Goal: Task Accomplishment & Management: Complete application form

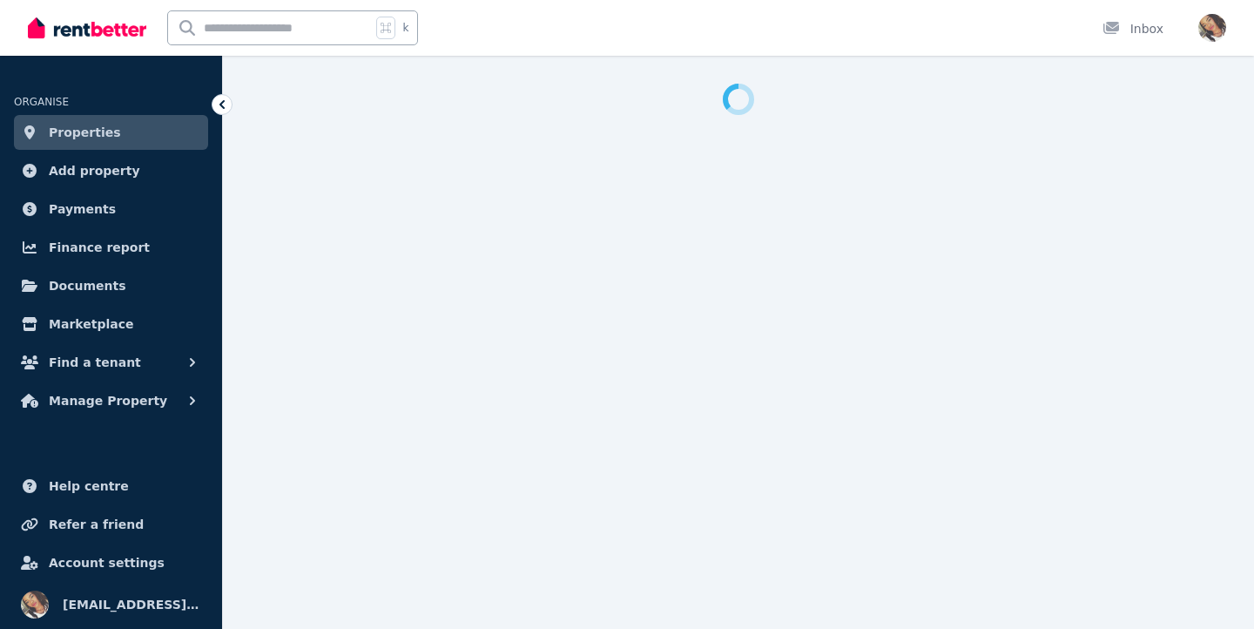
select select "**********"
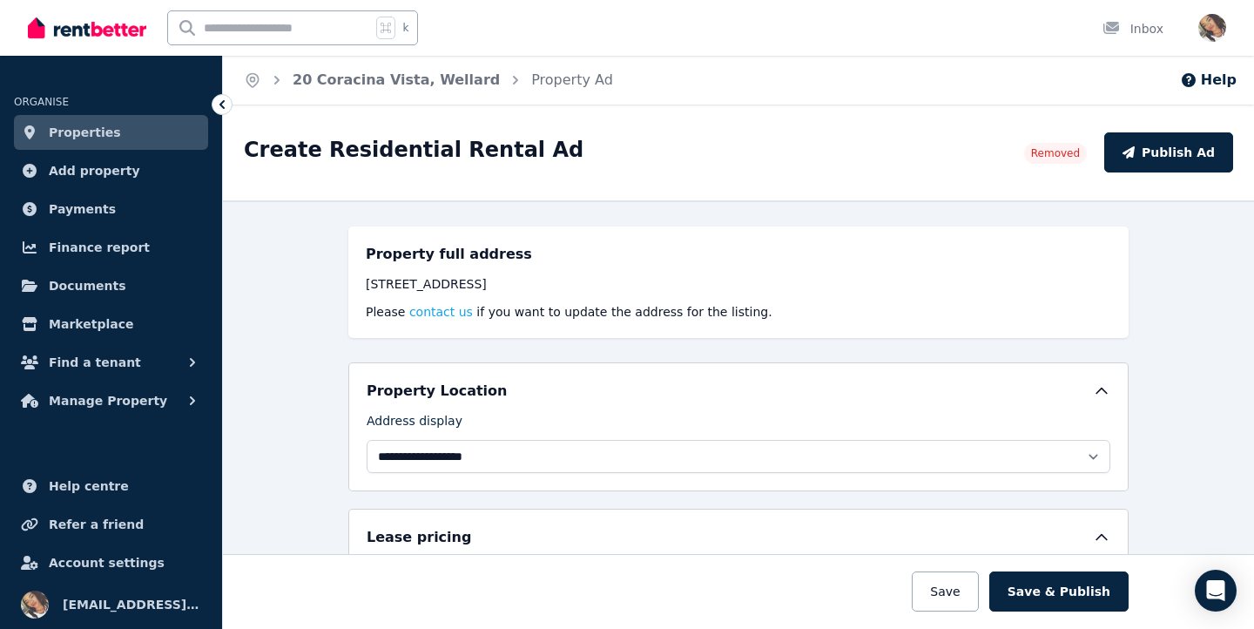
click at [123, 136] on link "Properties" at bounding box center [111, 132] width 194 height 35
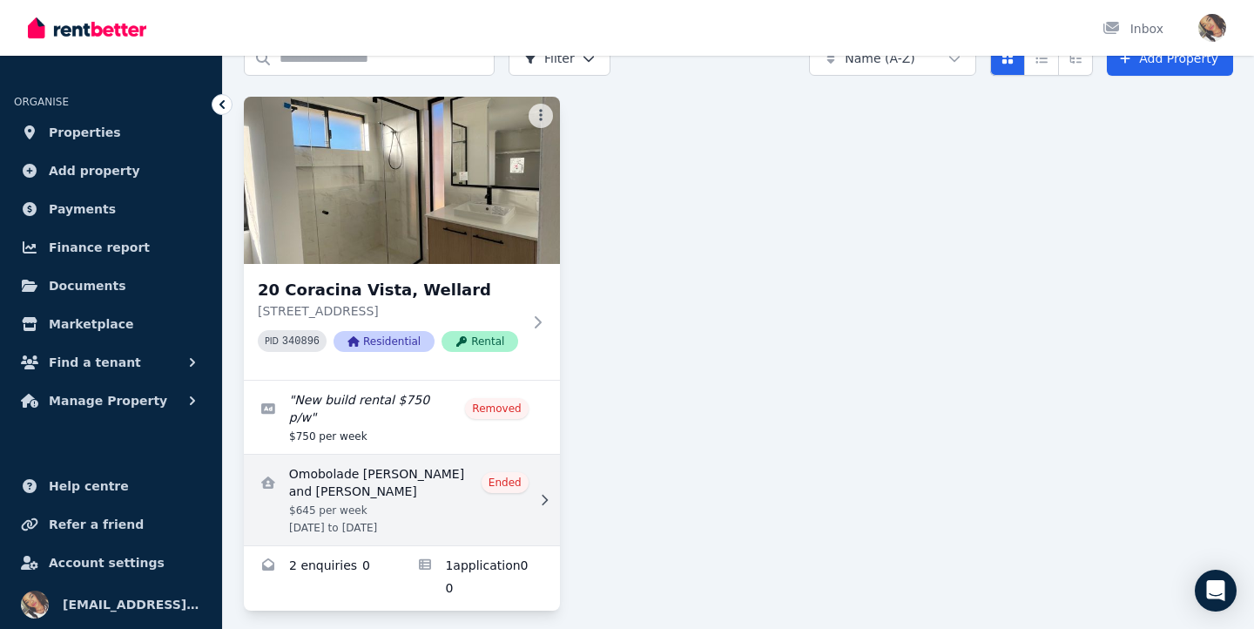
scroll to position [91, 0]
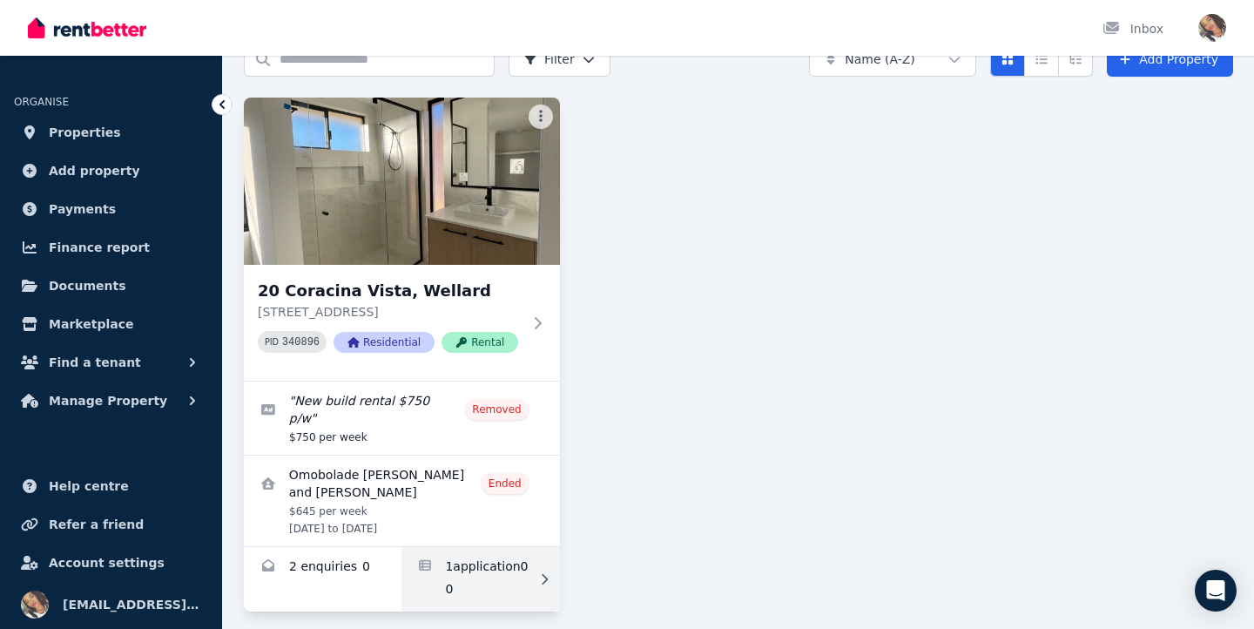
click at [475, 569] on link "Applications for 20 Coracina Vista, Wellard" at bounding box center [480, 579] width 158 height 64
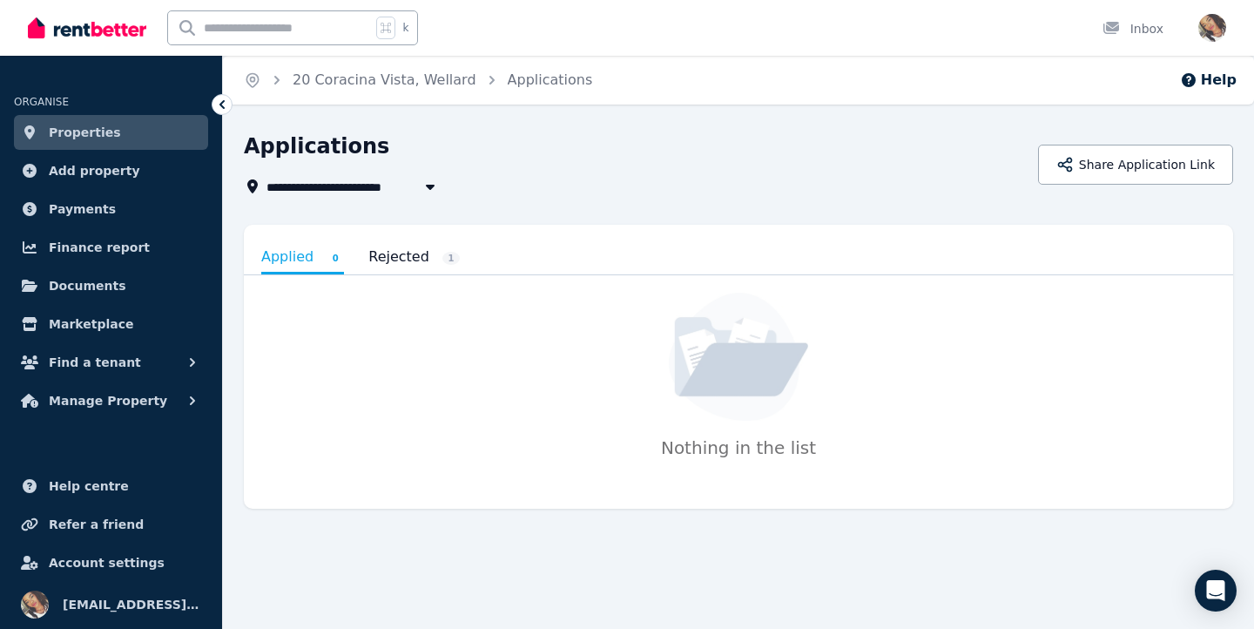
click at [124, 132] on link "Properties" at bounding box center [111, 132] width 194 height 35
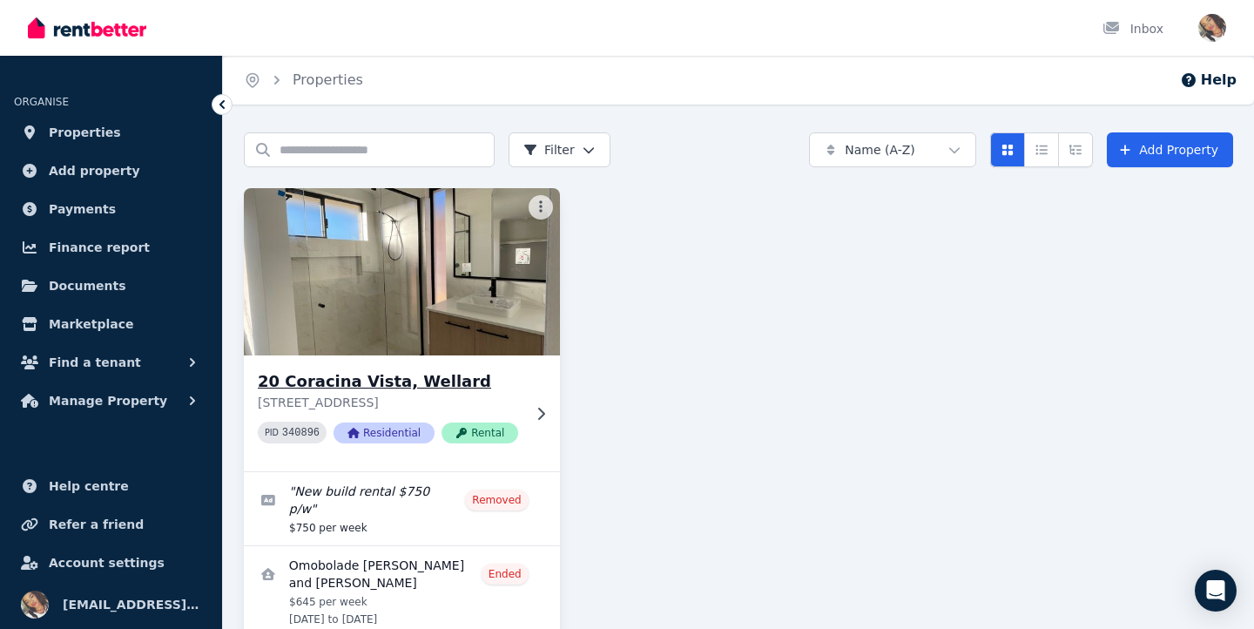
click at [308, 314] on img at bounding box center [402, 272] width 332 height 176
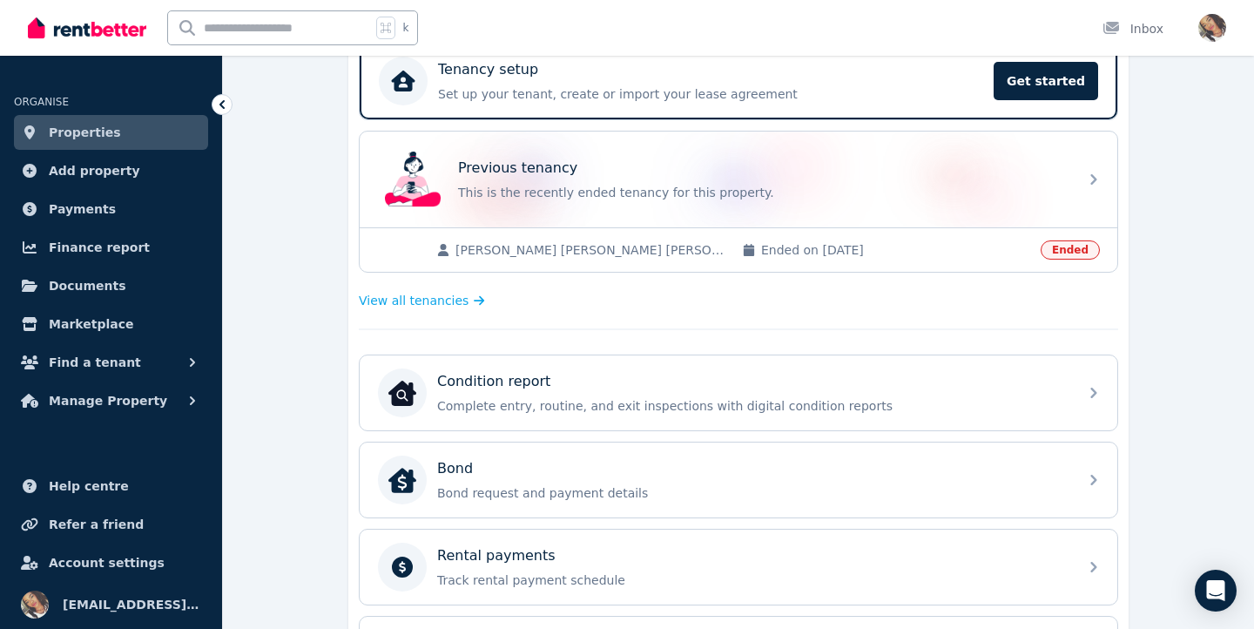
scroll to position [173, 0]
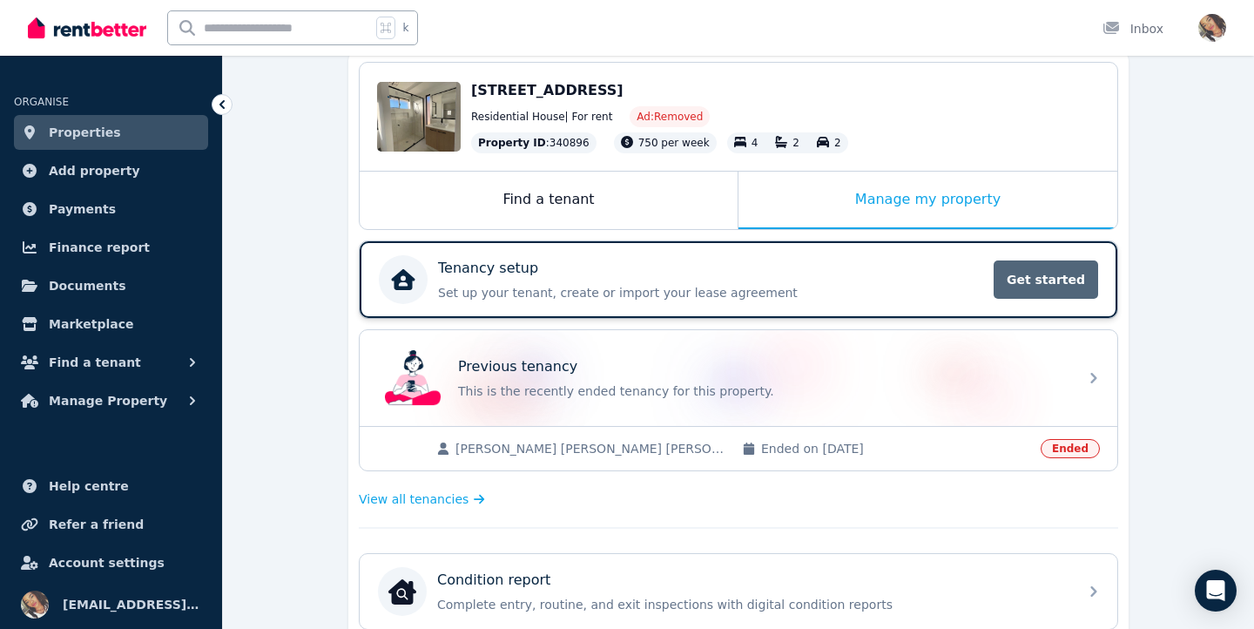
click at [1022, 281] on span "Get started" at bounding box center [1046, 279] width 104 height 38
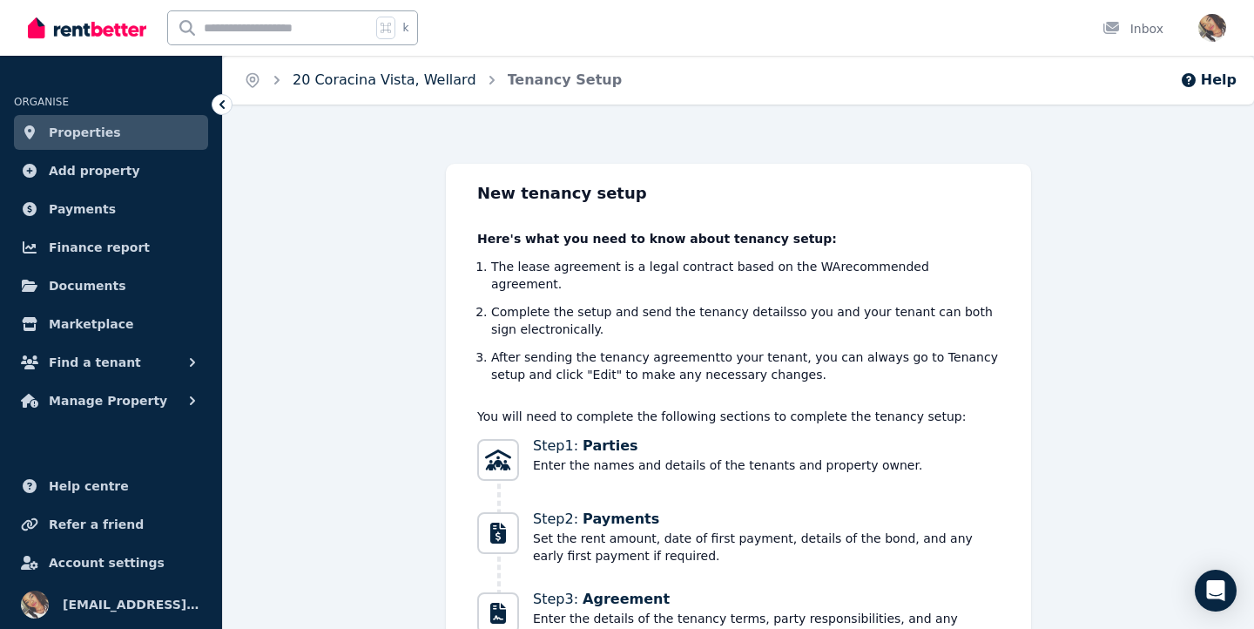
click at [424, 76] on link "20 Coracina Vista, Wellard" at bounding box center [385, 79] width 184 height 17
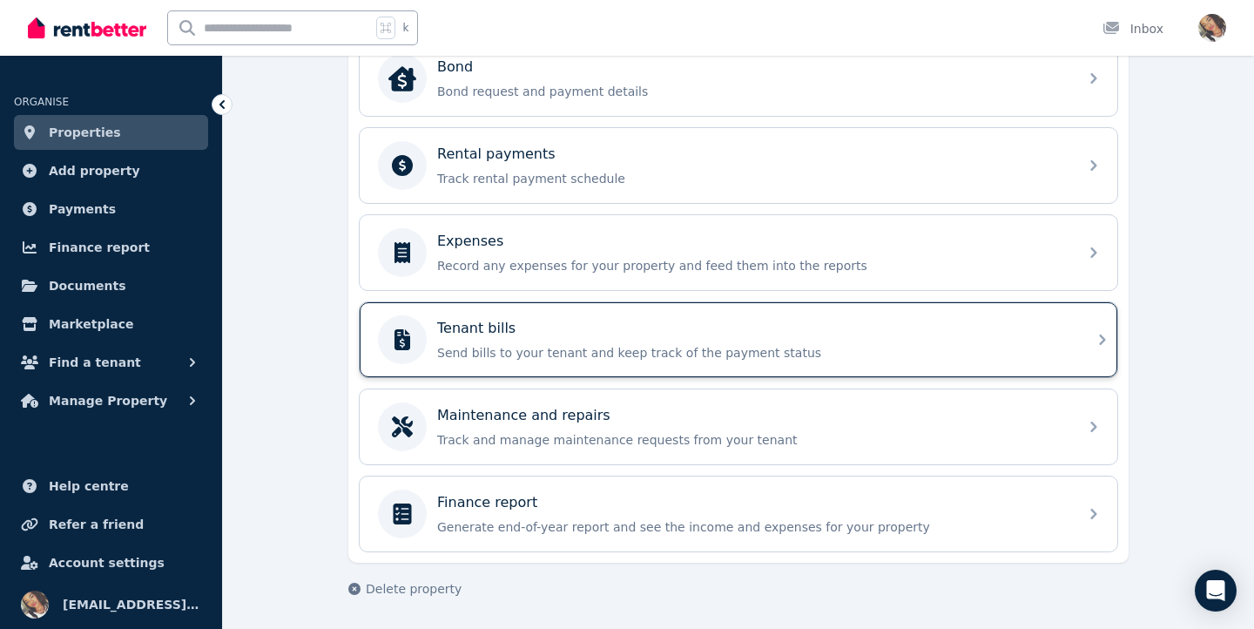
scroll to position [773, 0]
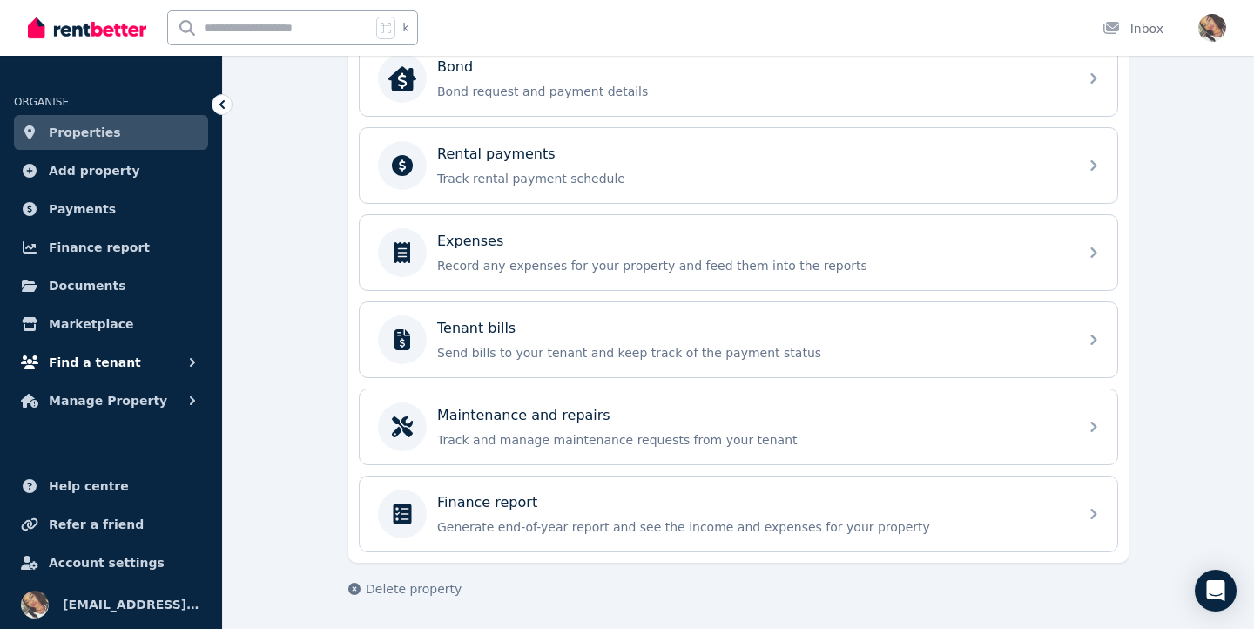
click at [123, 366] on span "Find a tenant" at bounding box center [95, 362] width 92 height 21
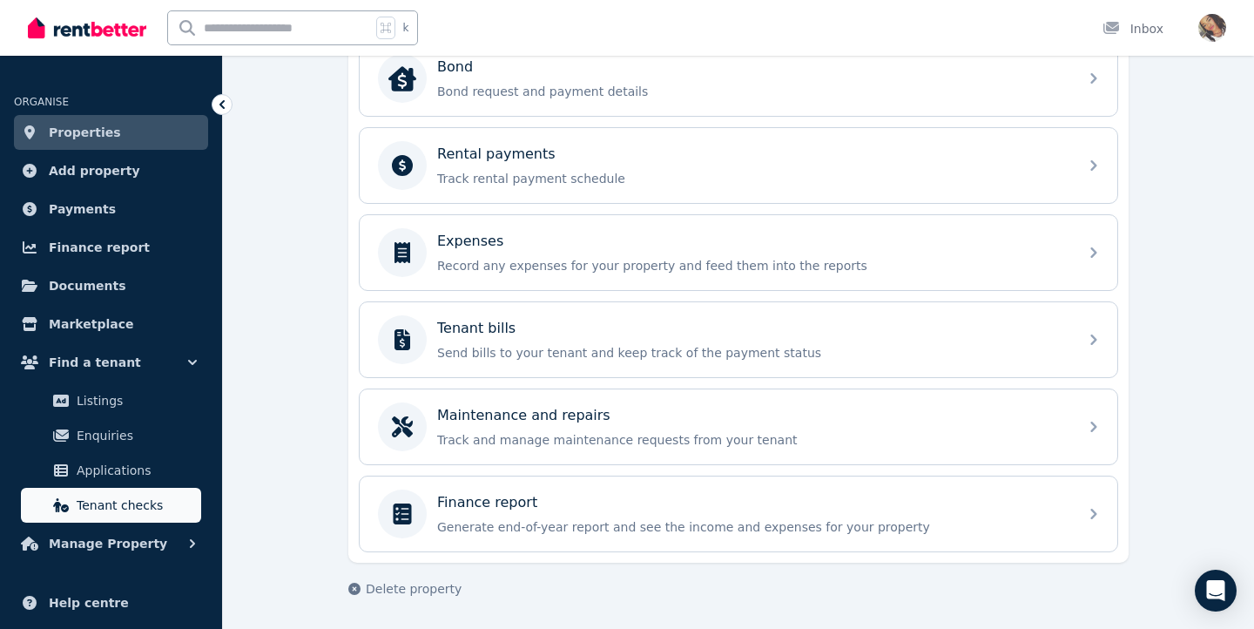
click at [138, 501] on span "Tenant checks" at bounding box center [136, 505] width 118 height 21
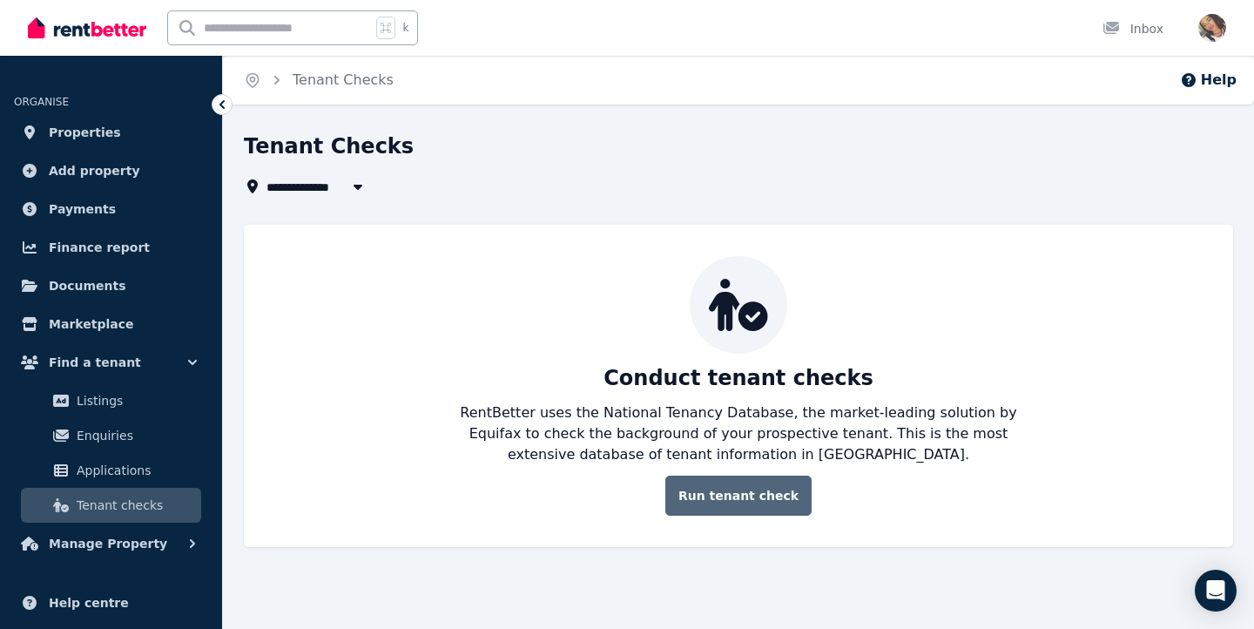
click at [716, 498] on link "Run tenant check" at bounding box center [738, 495] width 146 height 40
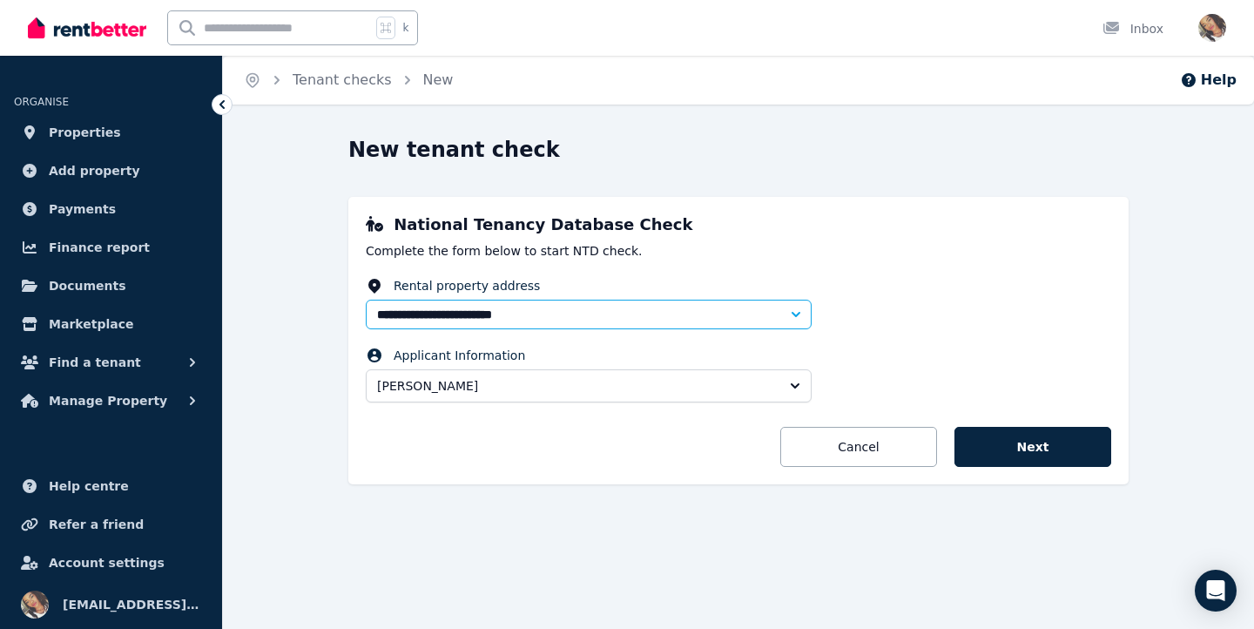
click at [992, 2] on div "k Inbox" at bounding box center [597, 28] width 1139 height 56
click at [871, 442] on link "Cancel" at bounding box center [858, 447] width 157 height 40
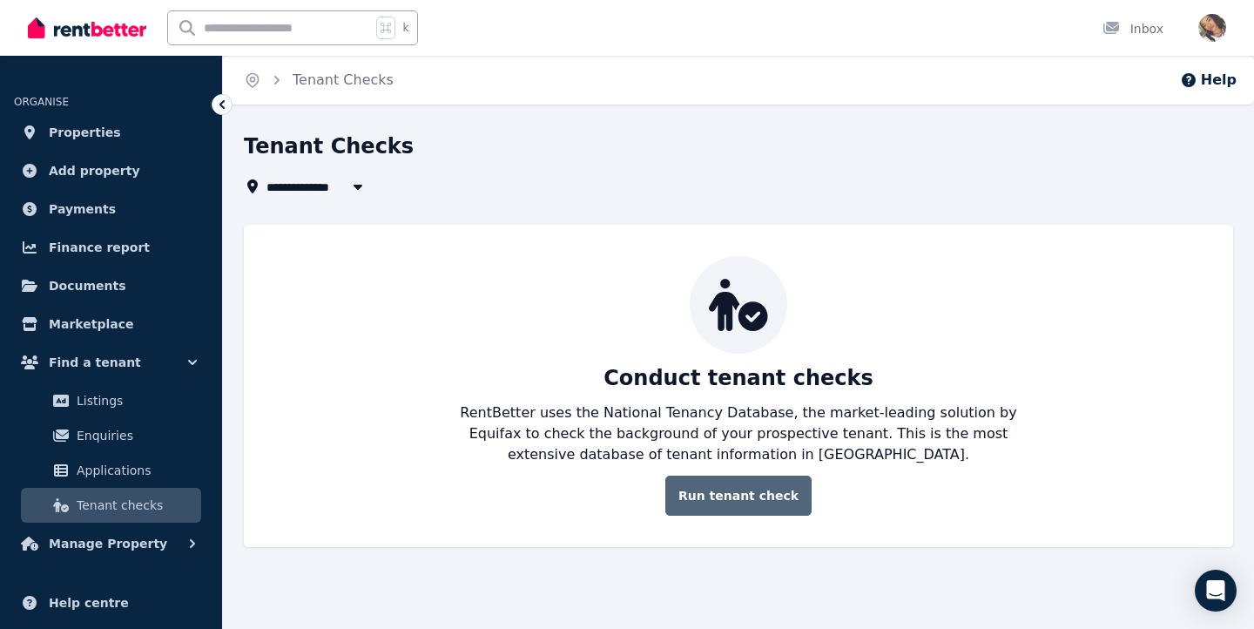
click at [730, 493] on link "Run tenant check" at bounding box center [738, 495] width 146 height 40
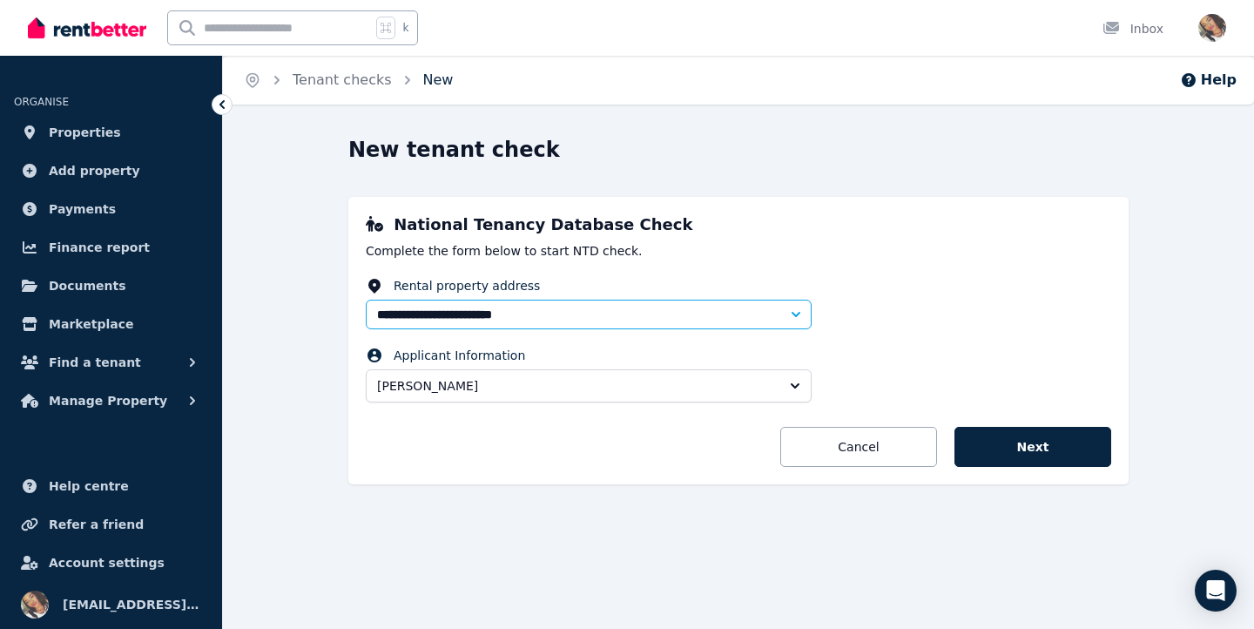
click at [429, 83] on link "New" at bounding box center [438, 79] width 30 height 17
click at [468, 392] on span "Leticia Lyngaae" at bounding box center [576, 385] width 399 height 17
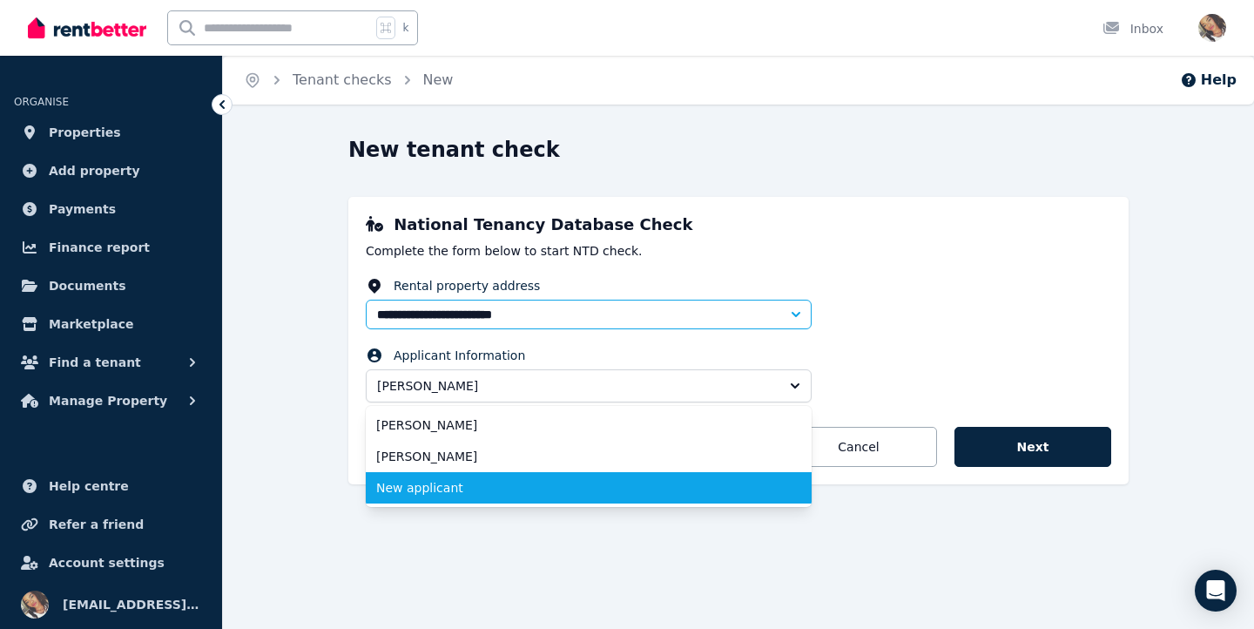
click at [448, 486] on span "New applicant" at bounding box center [578, 487] width 404 height 17
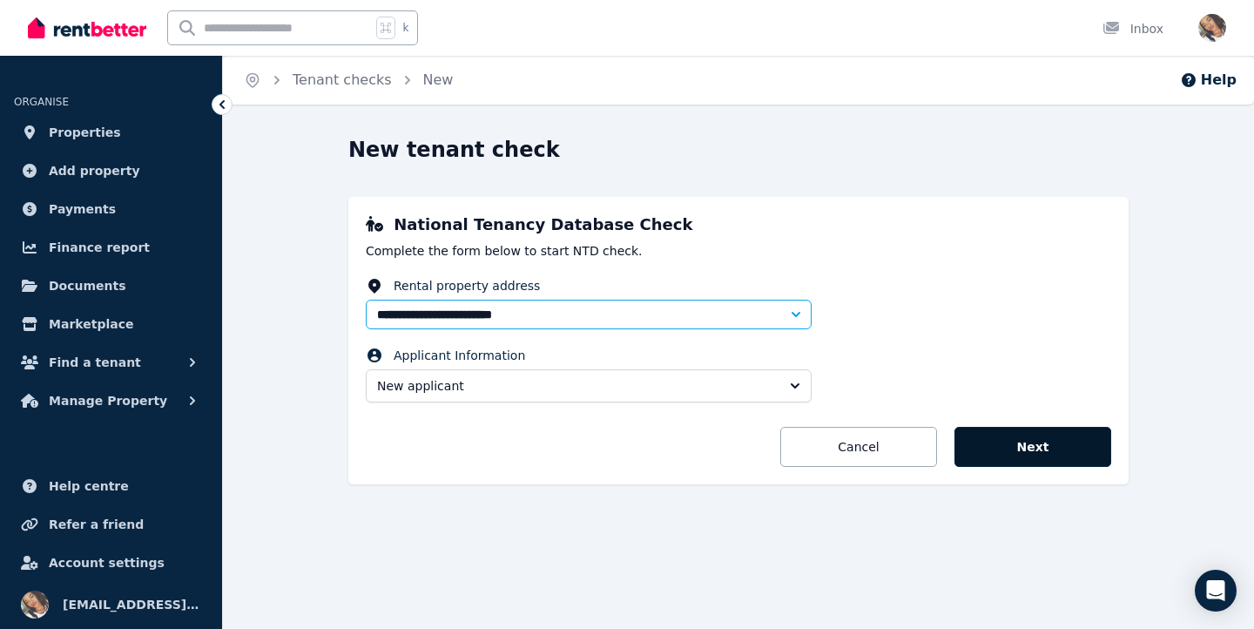
click at [994, 448] on button "Next" at bounding box center [1032, 447] width 157 height 40
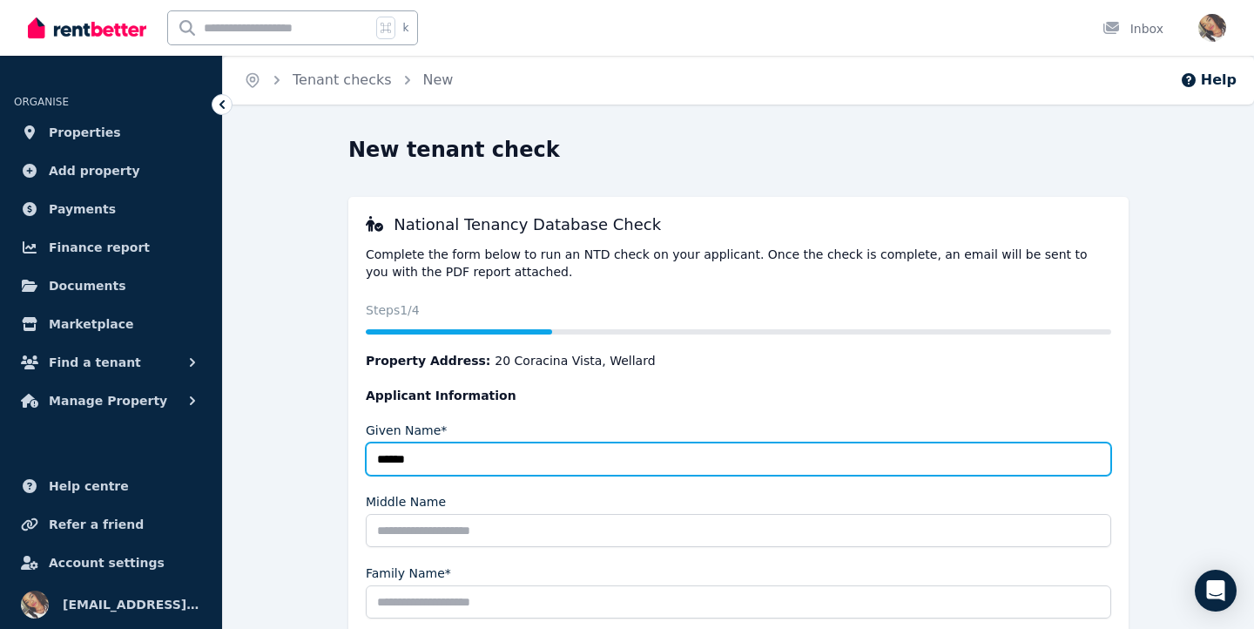
type input "*****"
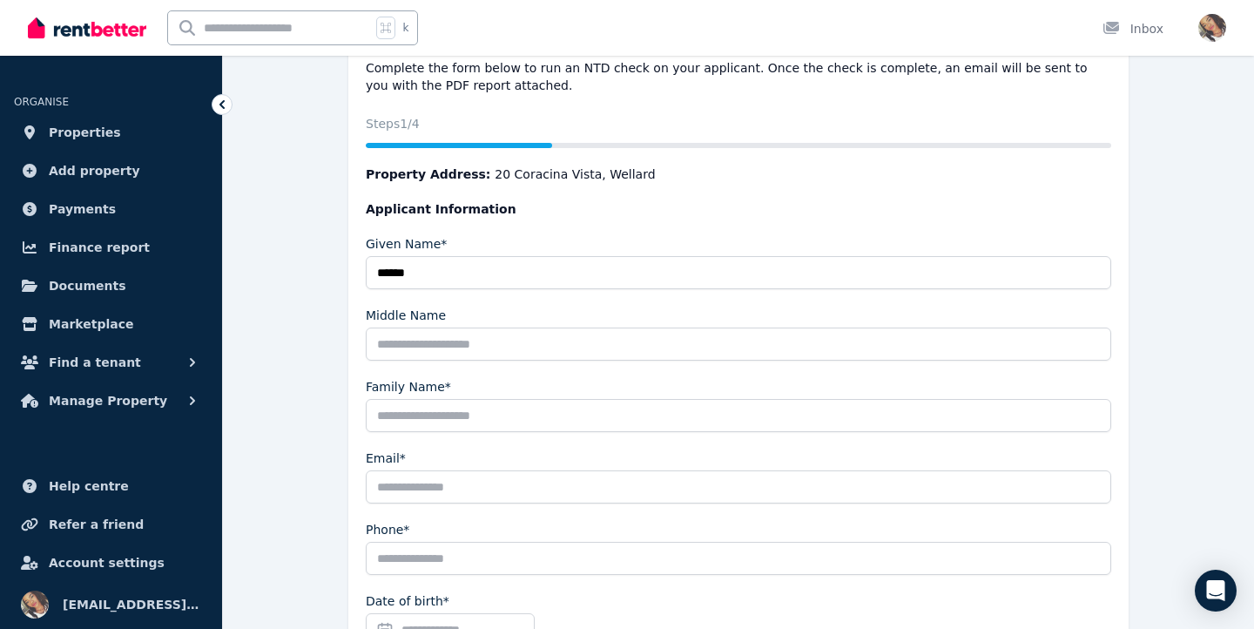
scroll to position [203, 0]
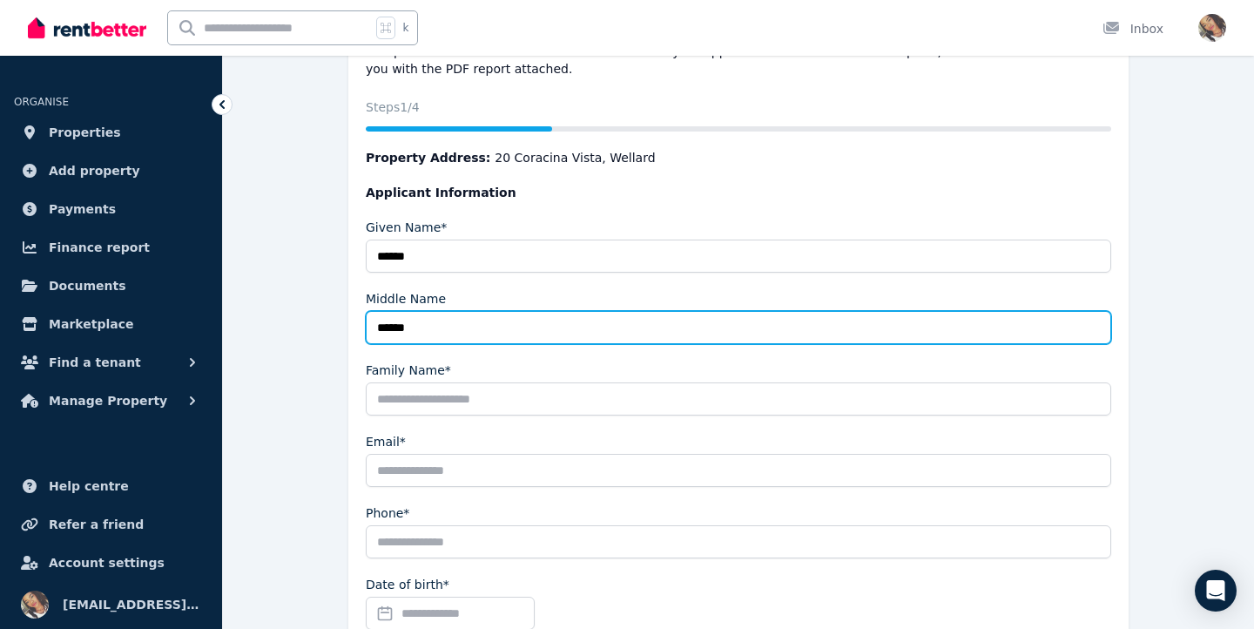
type input "******"
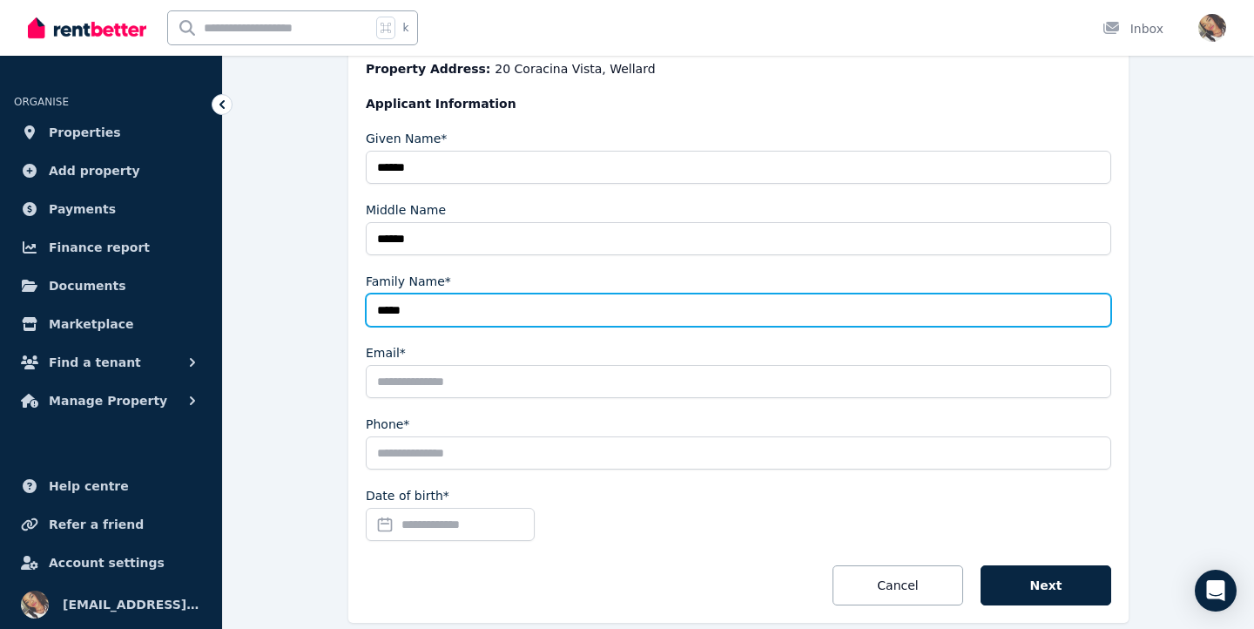
scroll to position [306, 0]
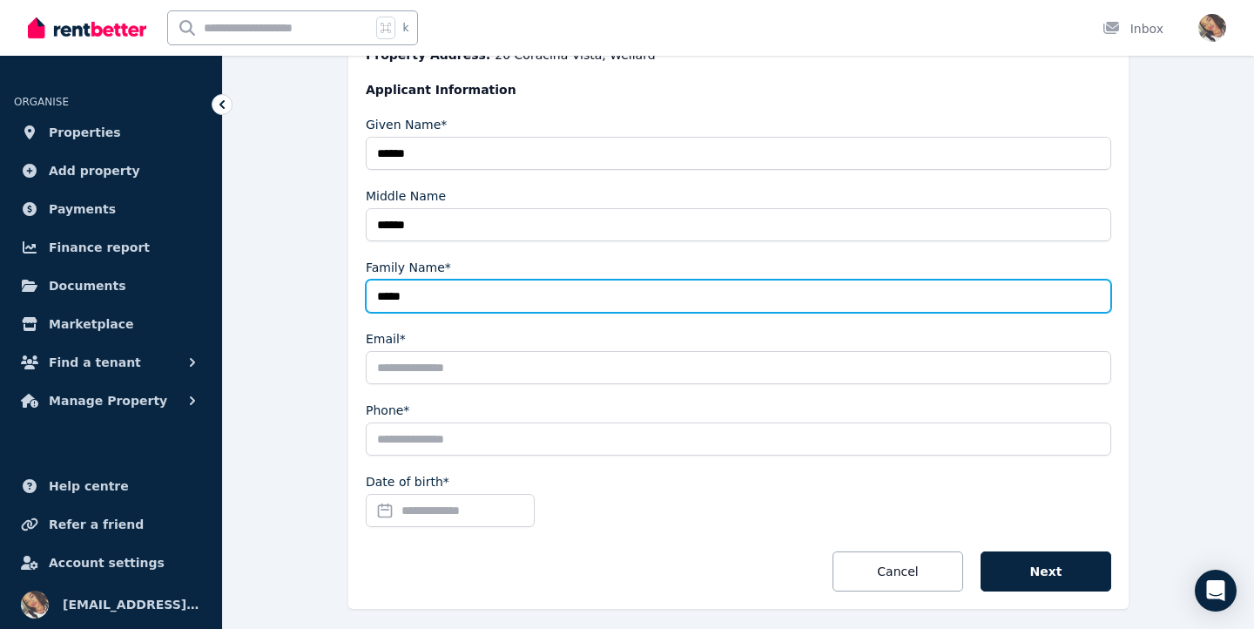
type input "****"
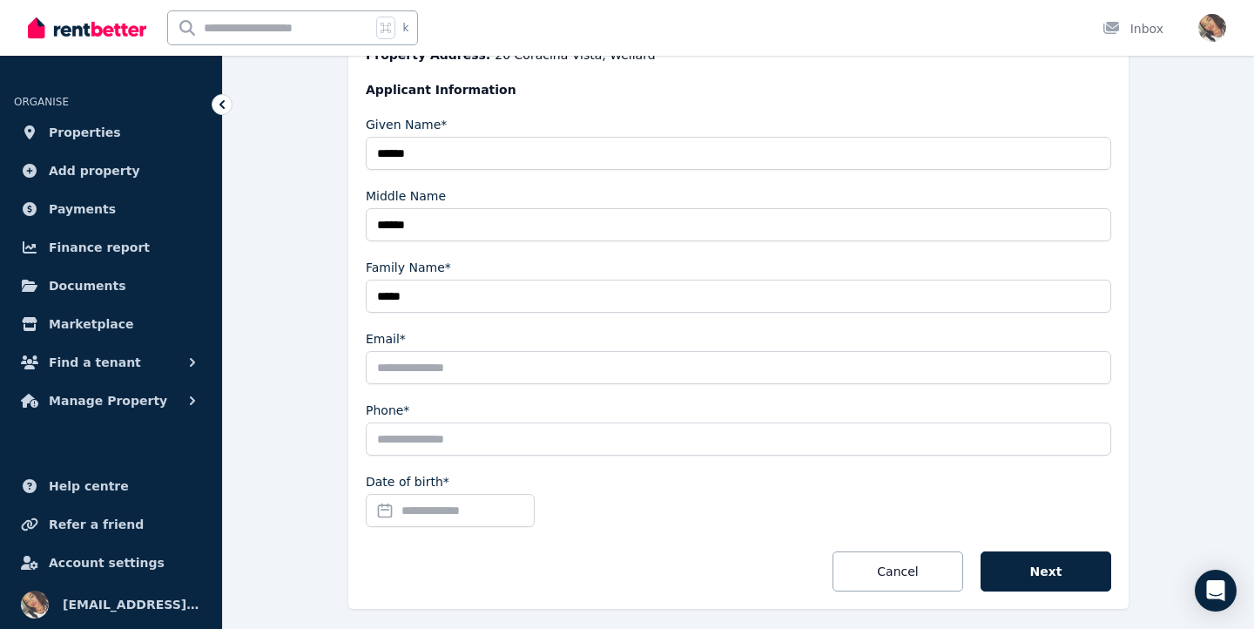
paste input "**********"
type input "**********"
click at [467, 523] on input "Date of birth*" at bounding box center [450, 510] width 169 height 33
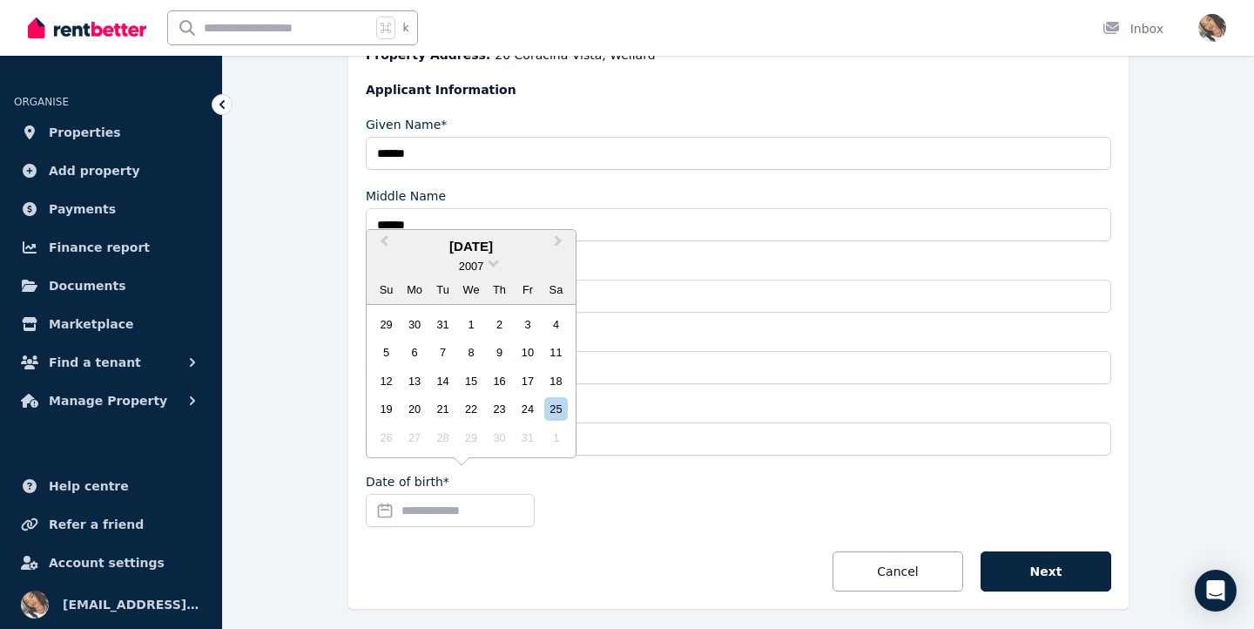
click at [488, 265] on div "2007" at bounding box center [471, 266] width 209 height 18
click at [469, 270] on span "2007" at bounding box center [471, 265] width 24 height 13
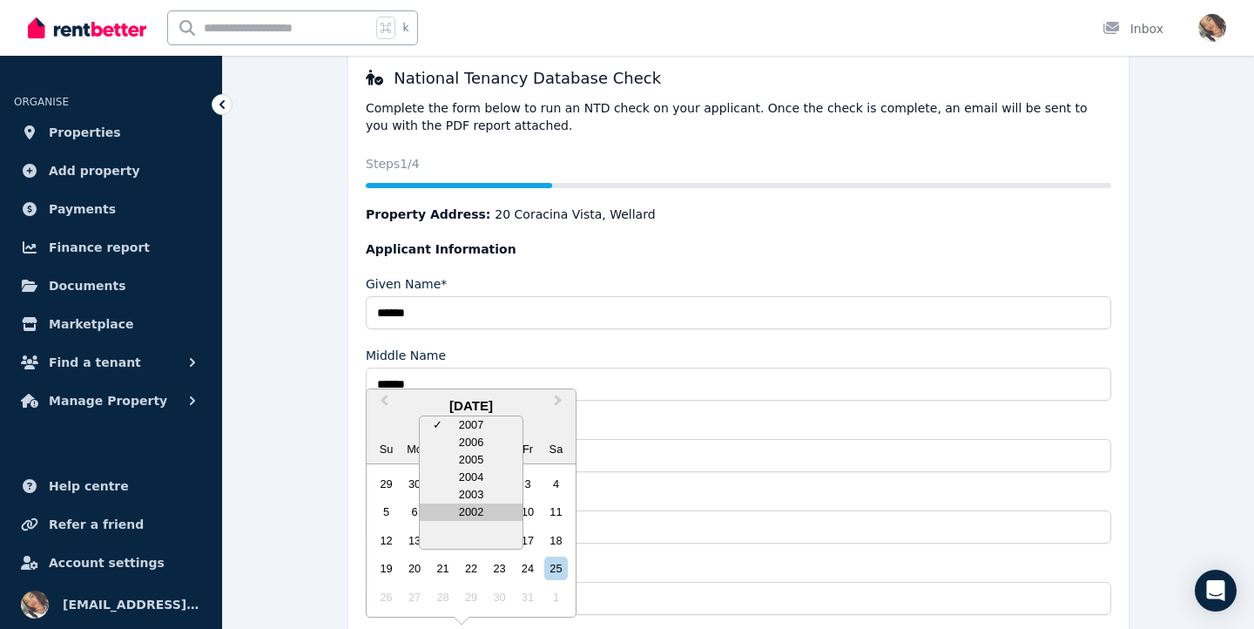
scroll to position [116, 0]
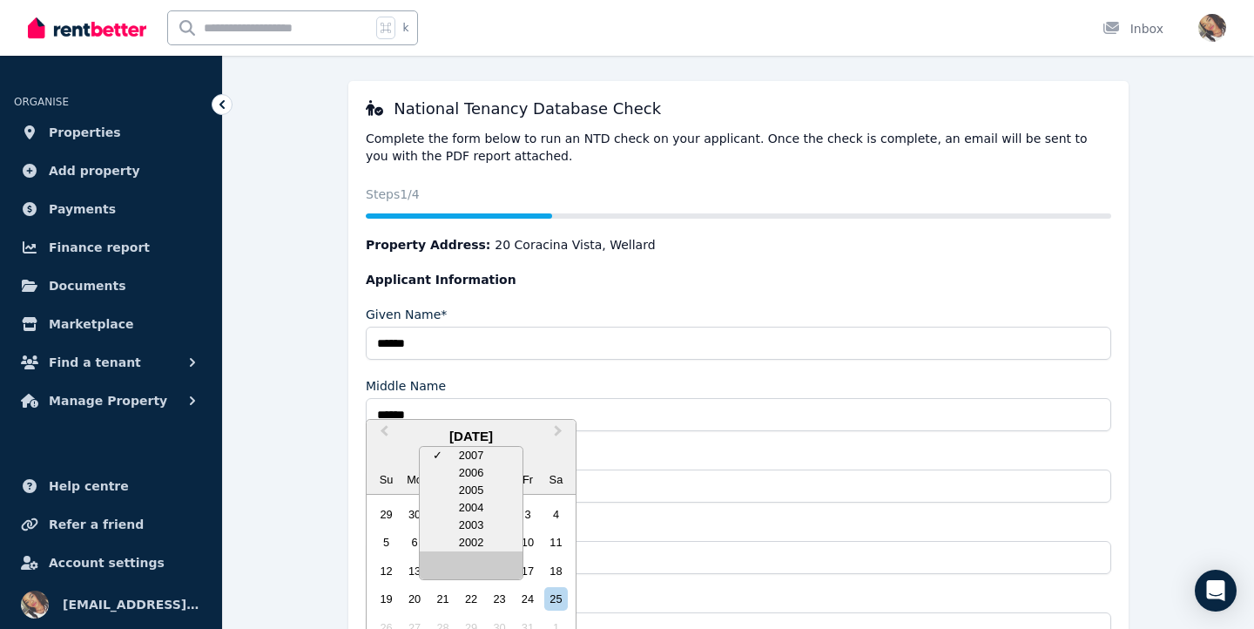
click at [468, 568] on link at bounding box center [471, 569] width 28 height 28
click at [474, 597] on link at bounding box center [471, 597] width 28 height 28
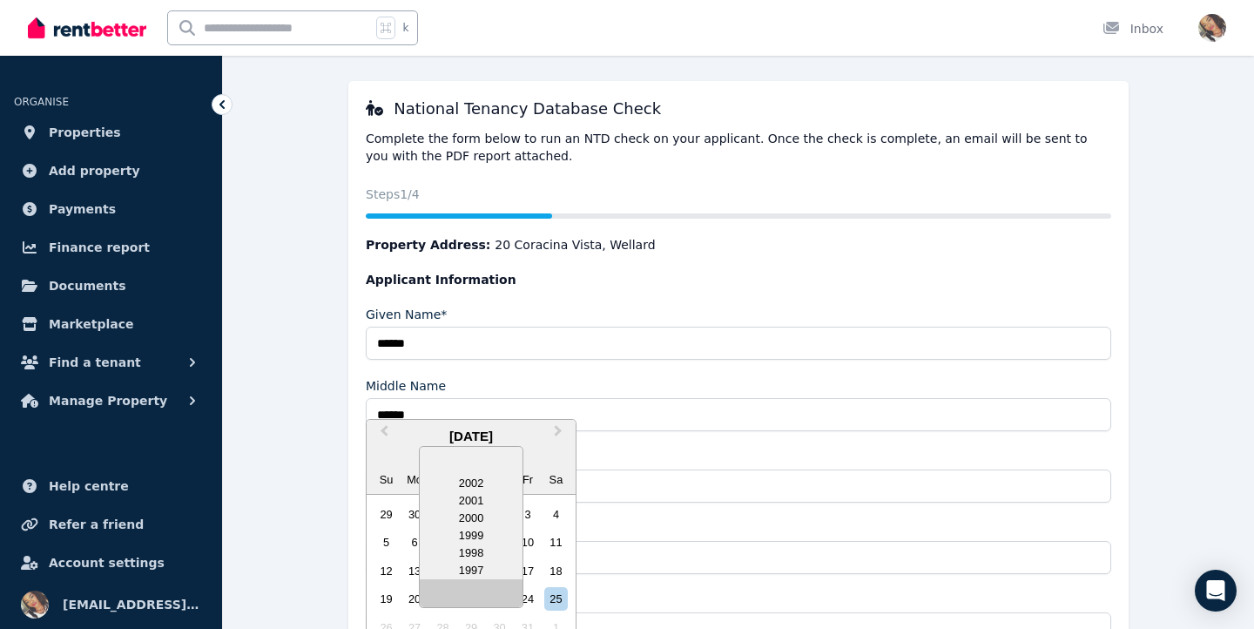
click at [474, 597] on link at bounding box center [471, 597] width 28 height 28
click at [473, 597] on link at bounding box center [471, 597] width 28 height 28
click at [475, 503] on div "1998" at bounding box center [471, 500] width 103 height 17
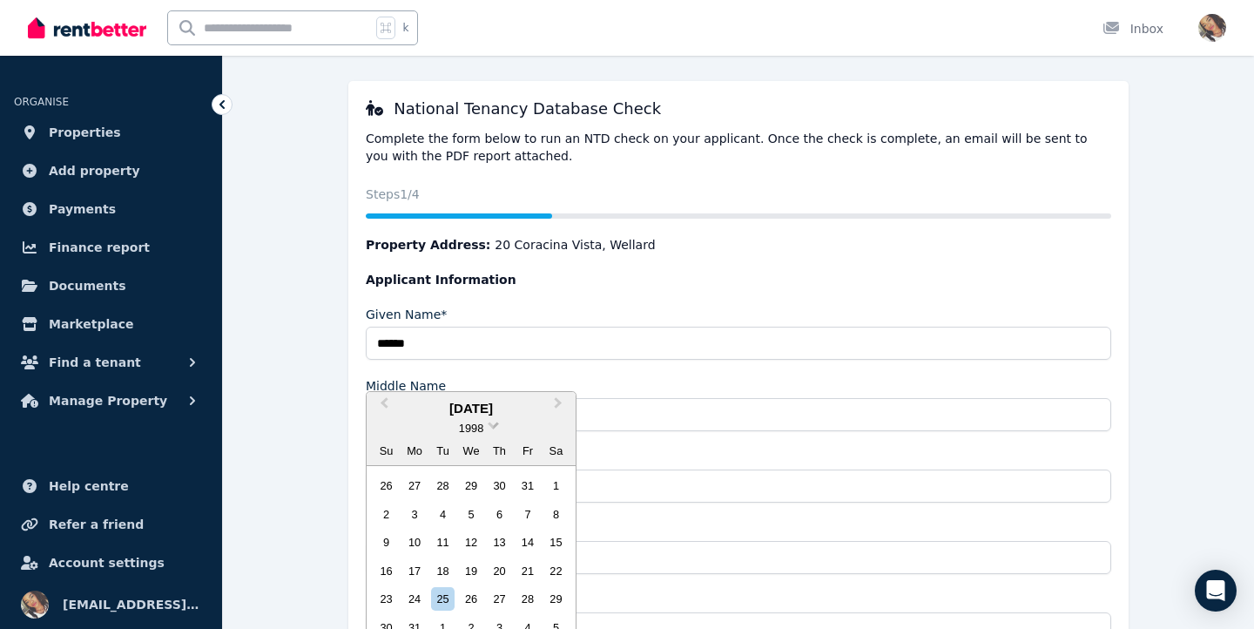
click at [483, 430] on span "1998" at bounding box center [471, 427] width 24 height 13
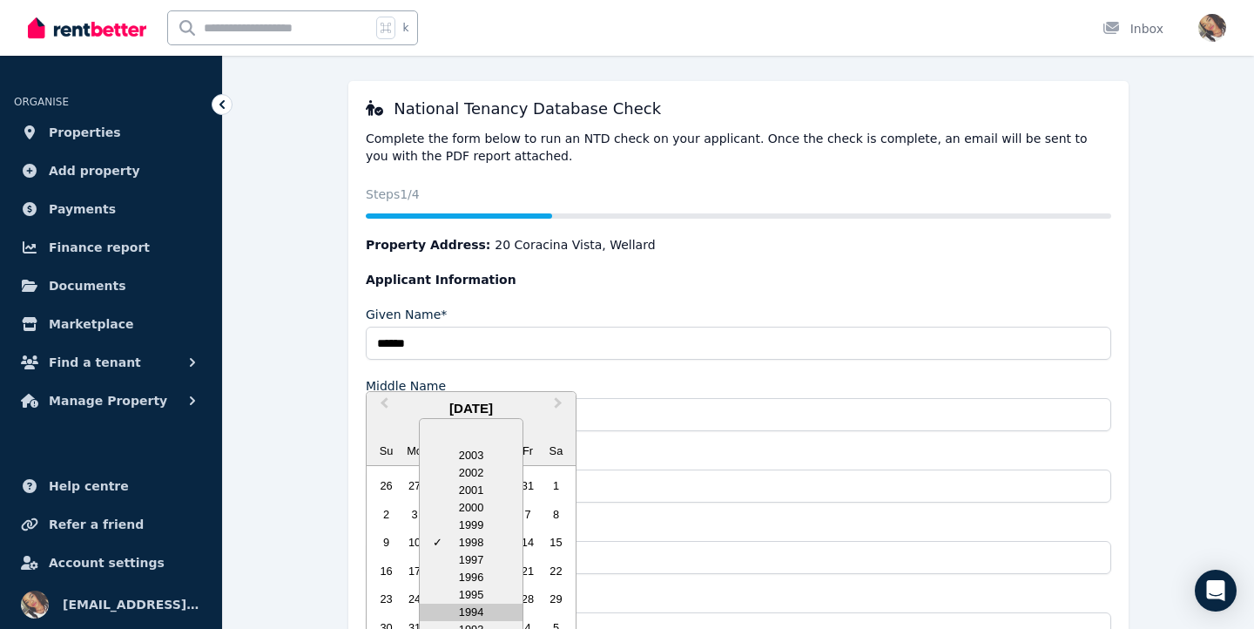
click at [485, 610] on div "1994" at bounding box center [471, 611] width 103 height 17
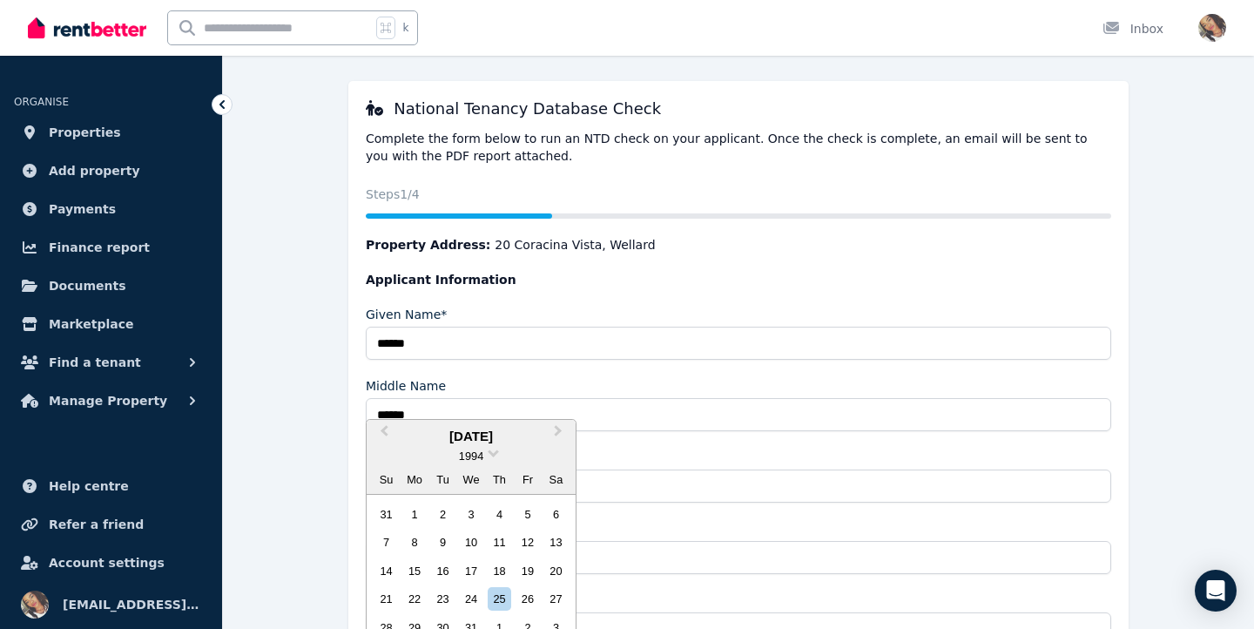
click at [495, 441] on div "August 1994" at bounding box center [471, 437] width 209 height 20
click at [455, 440] on div "August 1994" at bounding box center [471, 437] width 209 height 20
click at [384, 432] on span "Previous Month" at bounding box center [384, 434] width 0 height 26
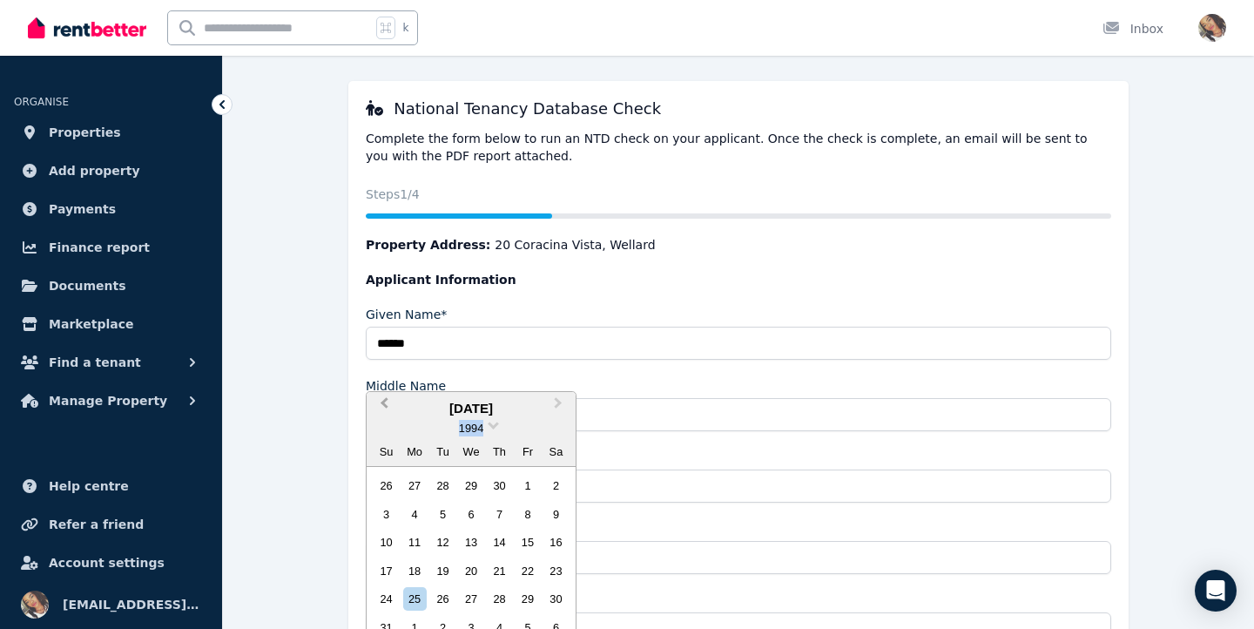
click at [388, 432] on div "1994" at bounding box center [471, 428] width 209 height 18
click at [384, 416] on button "Previous Month" at bounding box center [382, 408] width 28 height 28
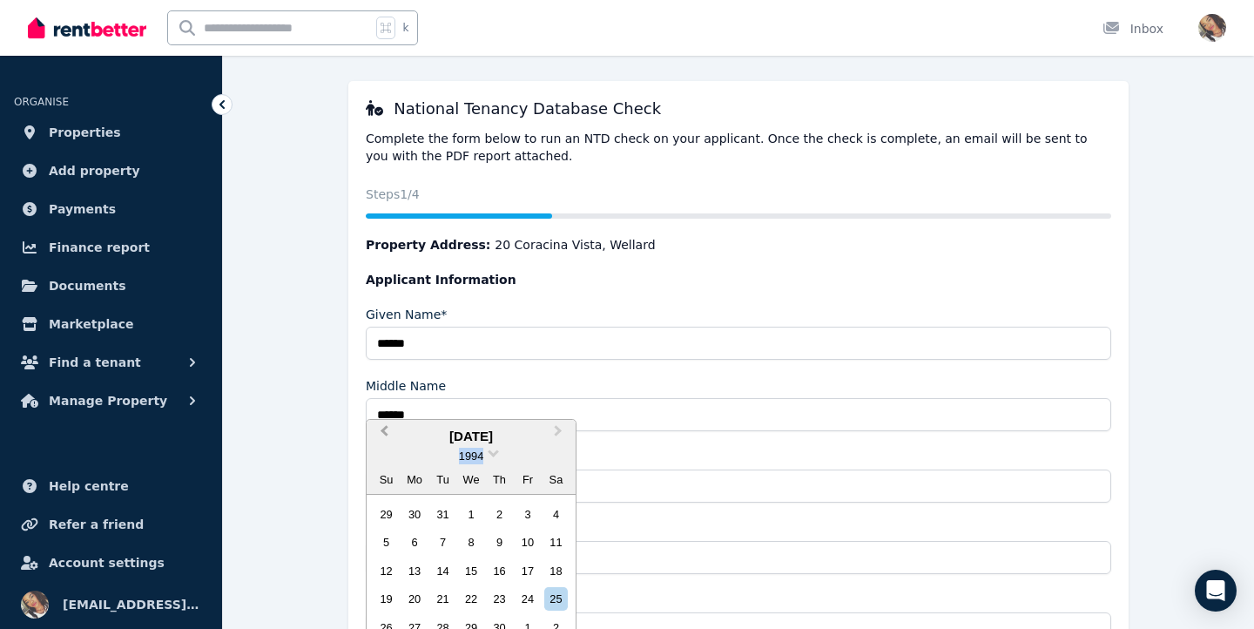
click at [384, 432] on span "Previous Month" at bounding box center [384, 434] width 0 height 26
click at [384, 433] on span "Previous Month" at bounding box center [384, 434] width 0 height 26
click at [472, 512] on div "2" at bounding box center [471, 514] width 24 height 24
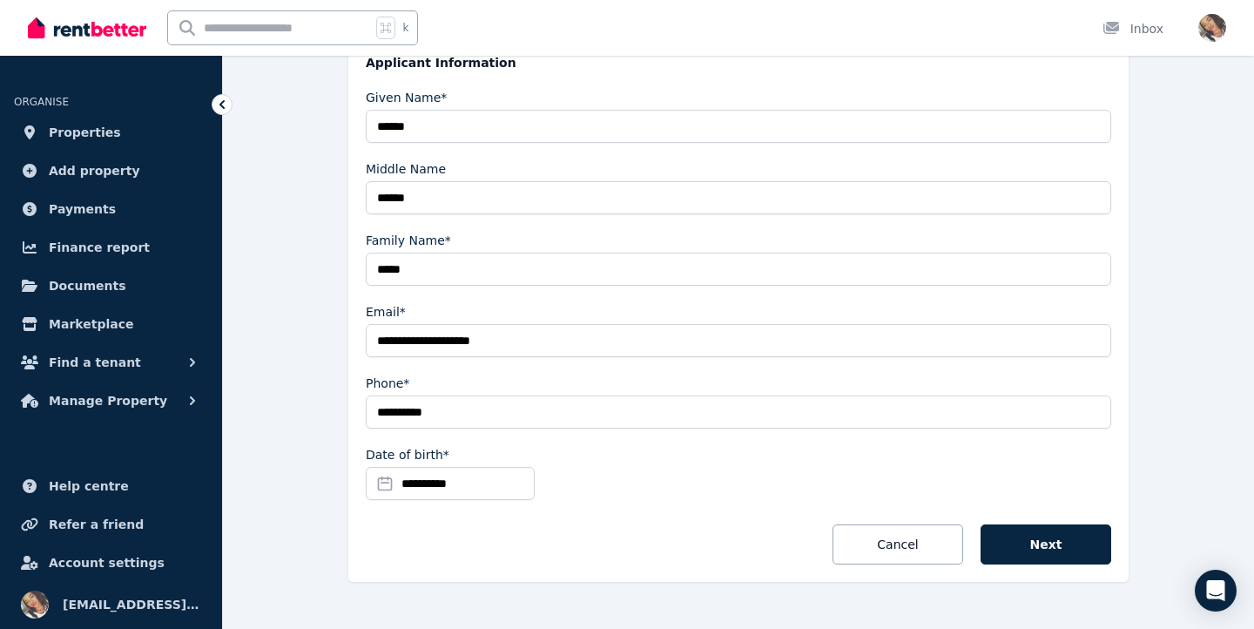
scroll to position [347, 0]
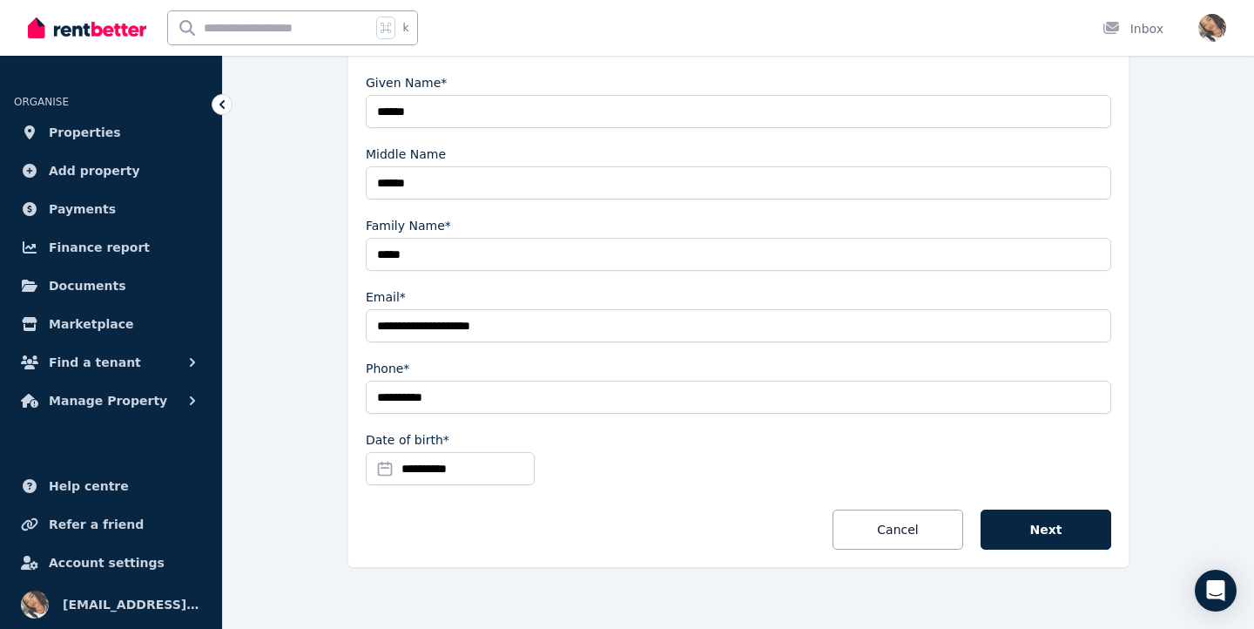
click at [420, 470] on input "**********" at bounding box center [450, 468] width 169 height 33
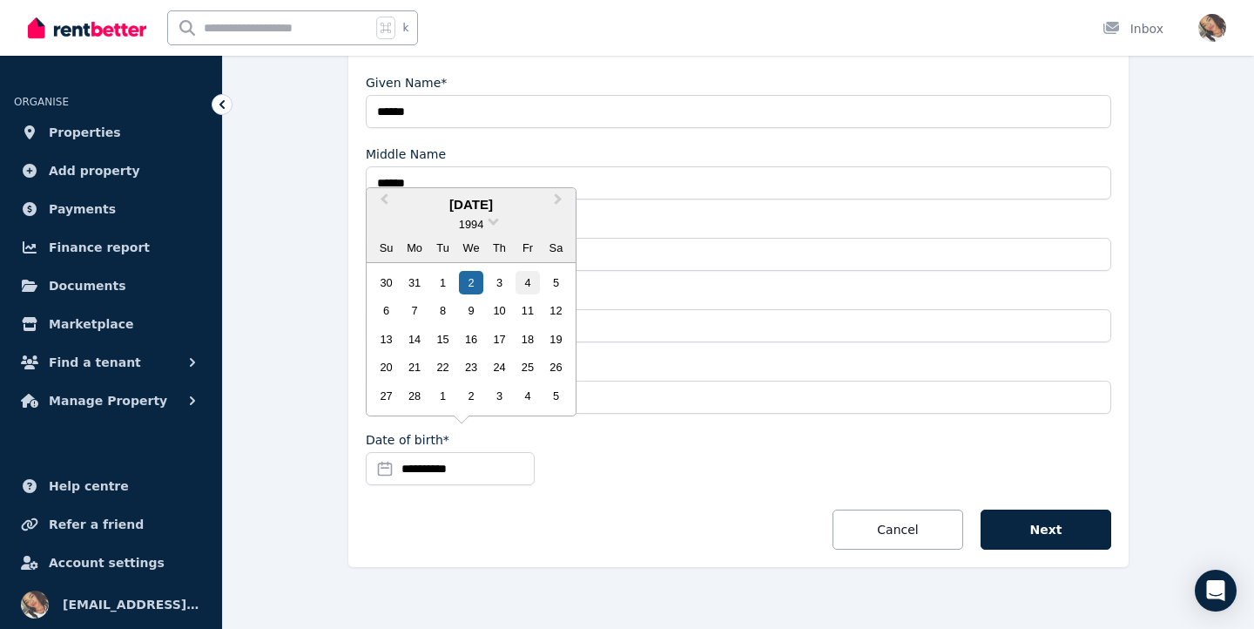
click at [529, 278] on div "4" at bounding box center [528, 283] width 24 height 24
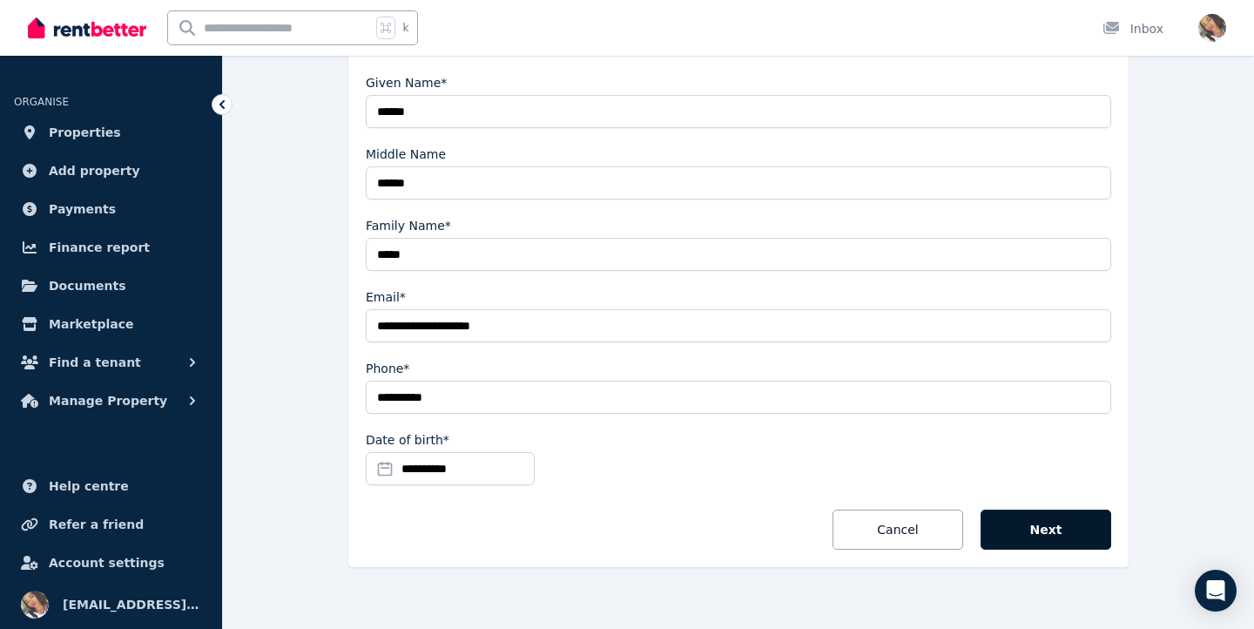
click at [1013, 523] on button "Next" at bounding box center [1046, 529] width 131 height 40
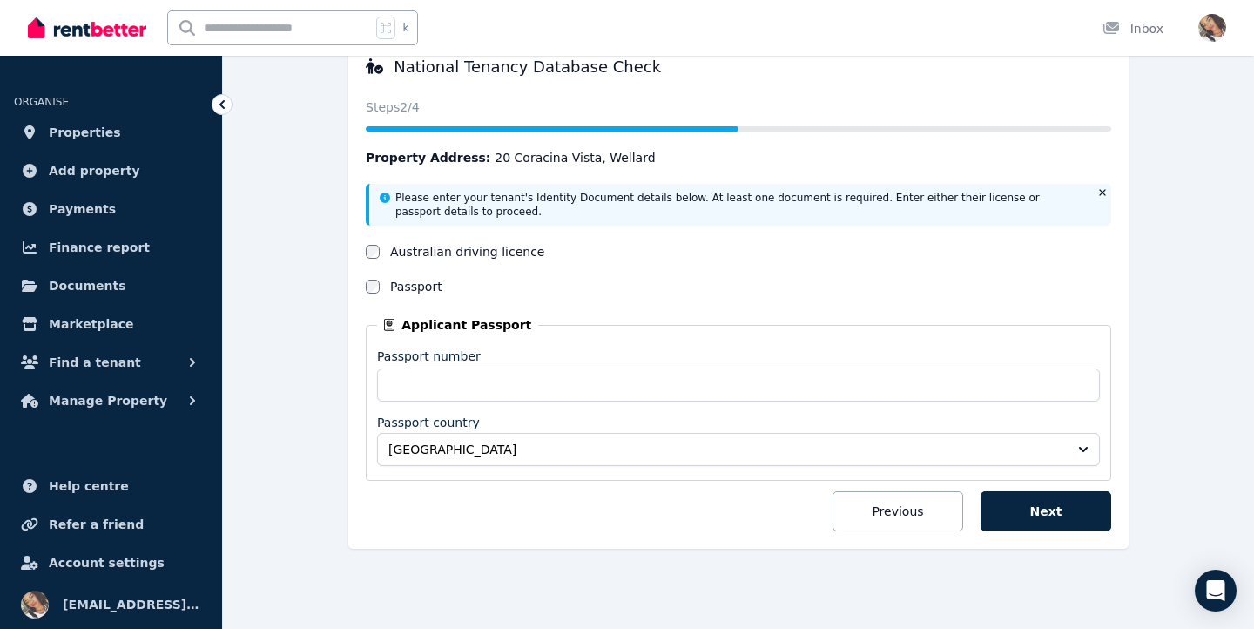
scroll to position [158, 0]
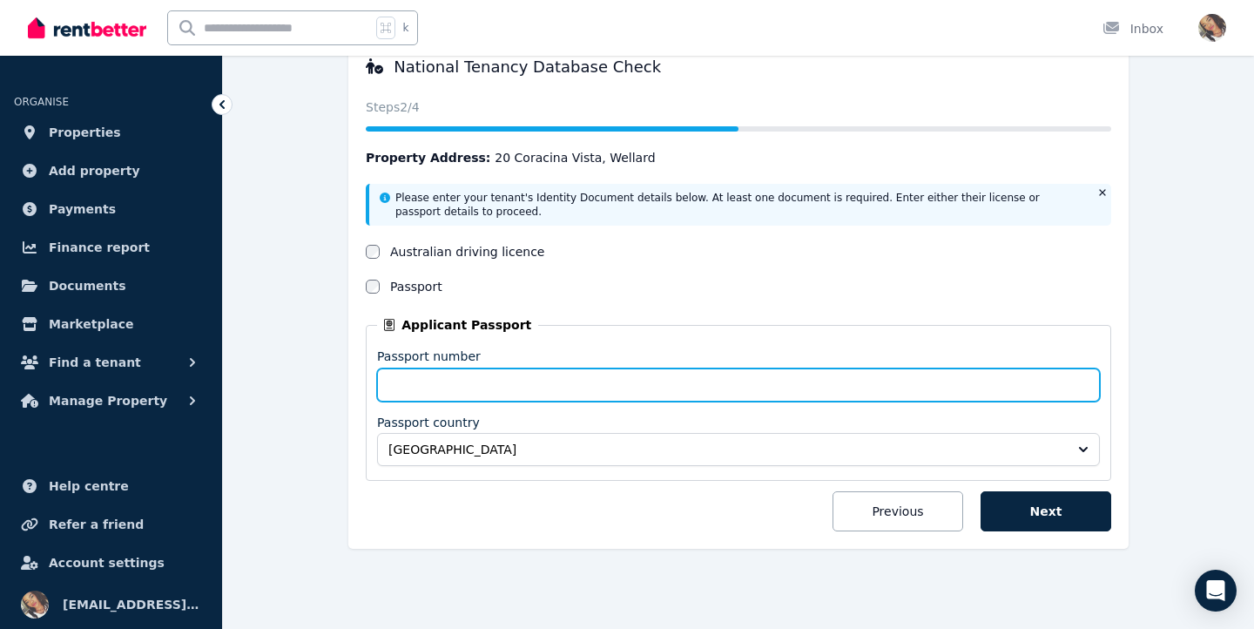
click at [507, 388] on input "Passport number" at bounding box center [738, 384] width 723 height 33
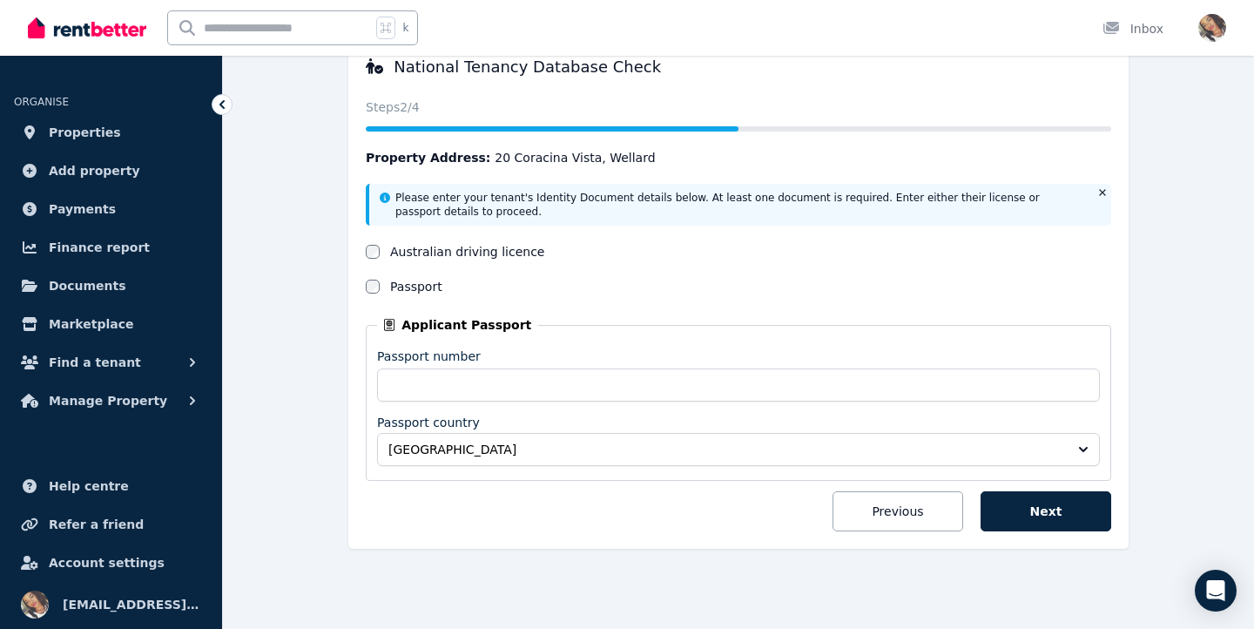
click at [524, 458] on button "Australia" at bounding box center [738, 449] width 723 height 33
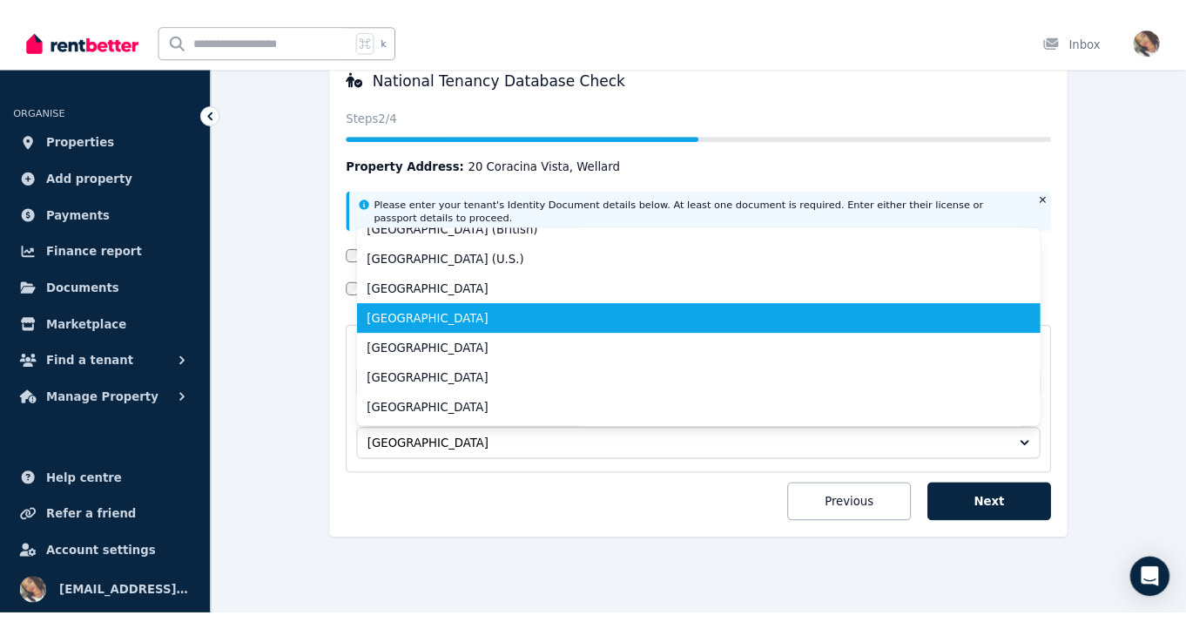
scroll to position [7635, 0]
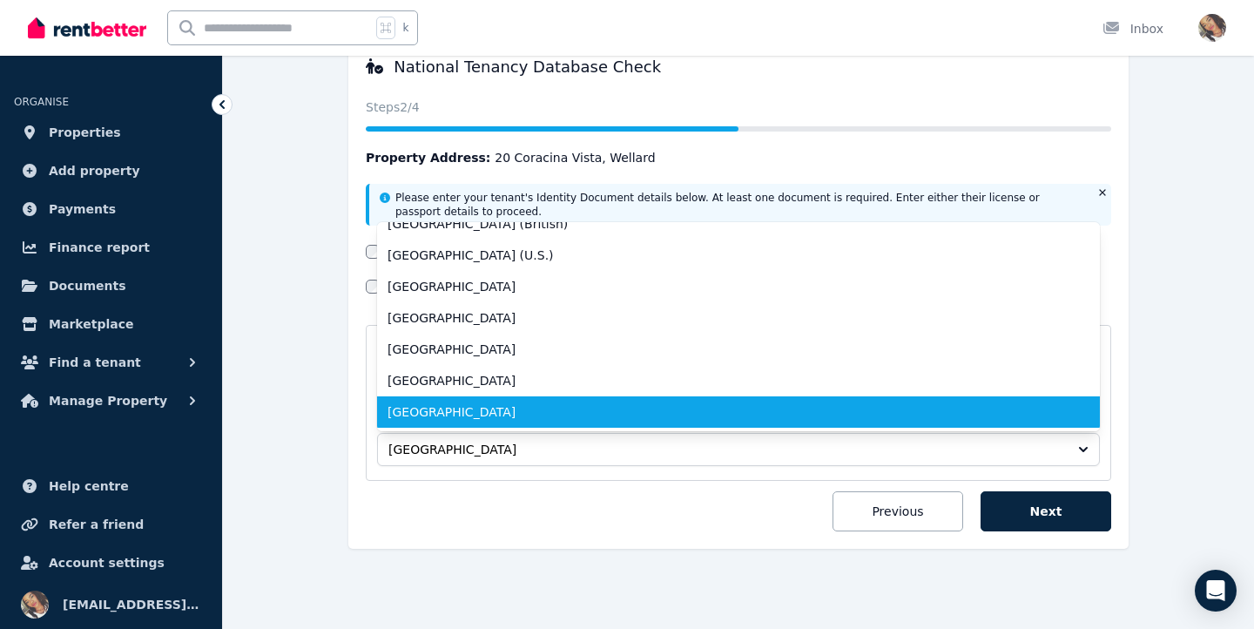
click at [499, 403] on span "Zimbabwe" at bounding box center [728, 411] width 681 height 17
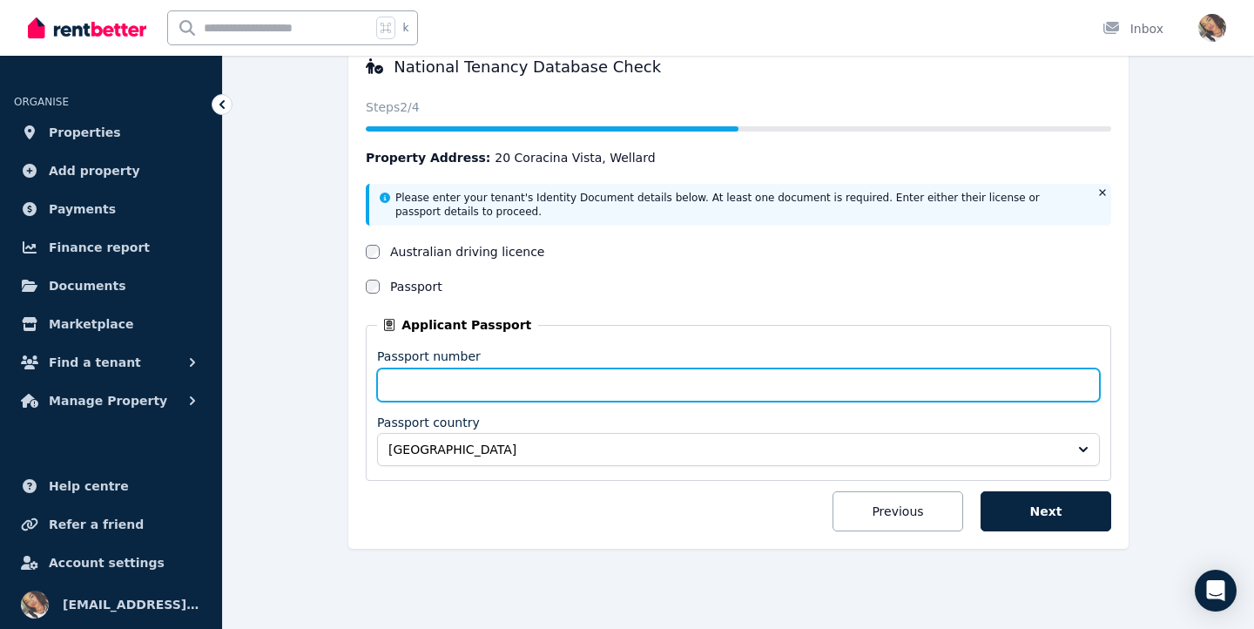
click at [499, 384] on input "Passport number" at bounding box center [738, 384] width 723 height 33
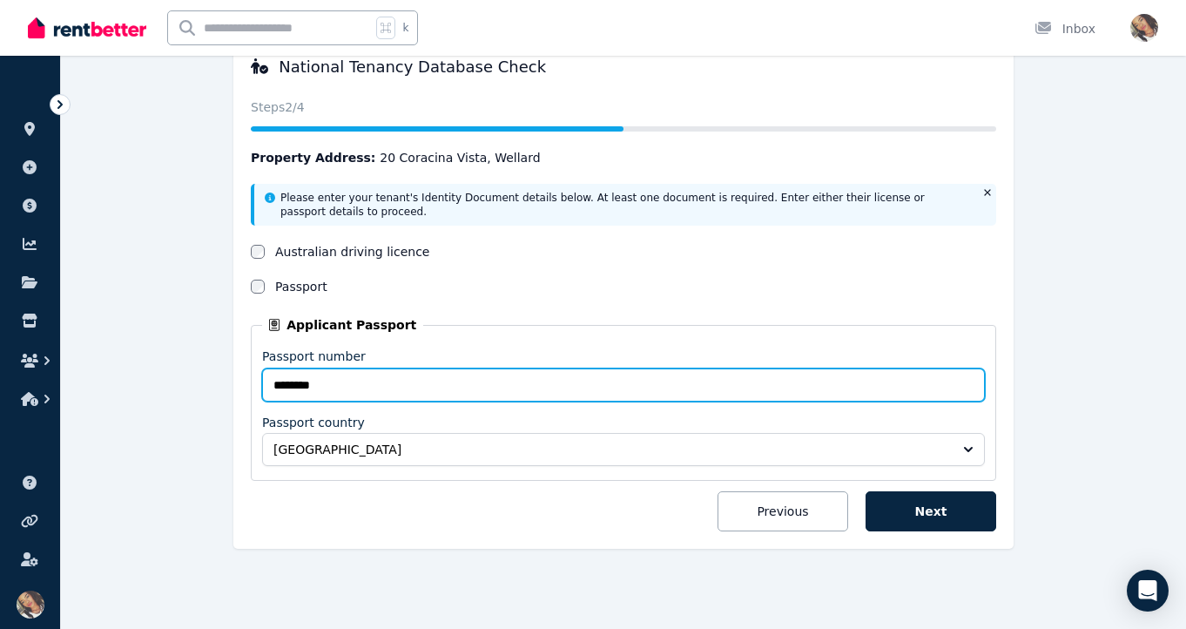
type input "********"
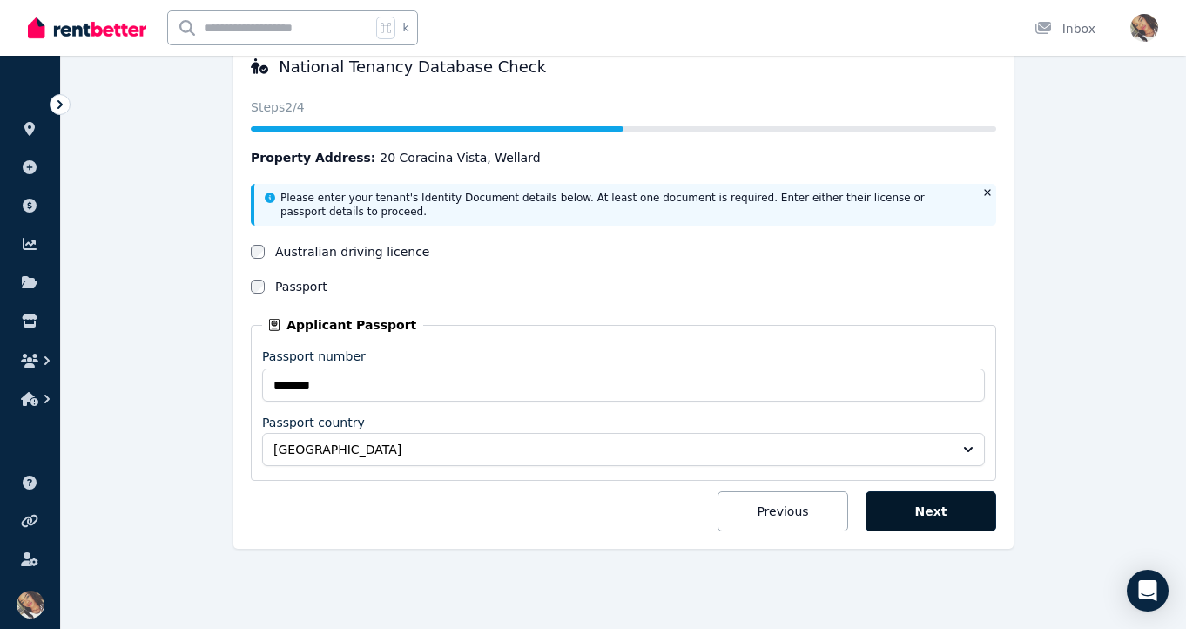
drag, startPoint x: 1007, startPoint y: 37, endPoint x: 923, endPoint y: 505, distance: 475.9
click at [923, 505] on button "Next" at bounding box center [931, 511] width 131 height 40
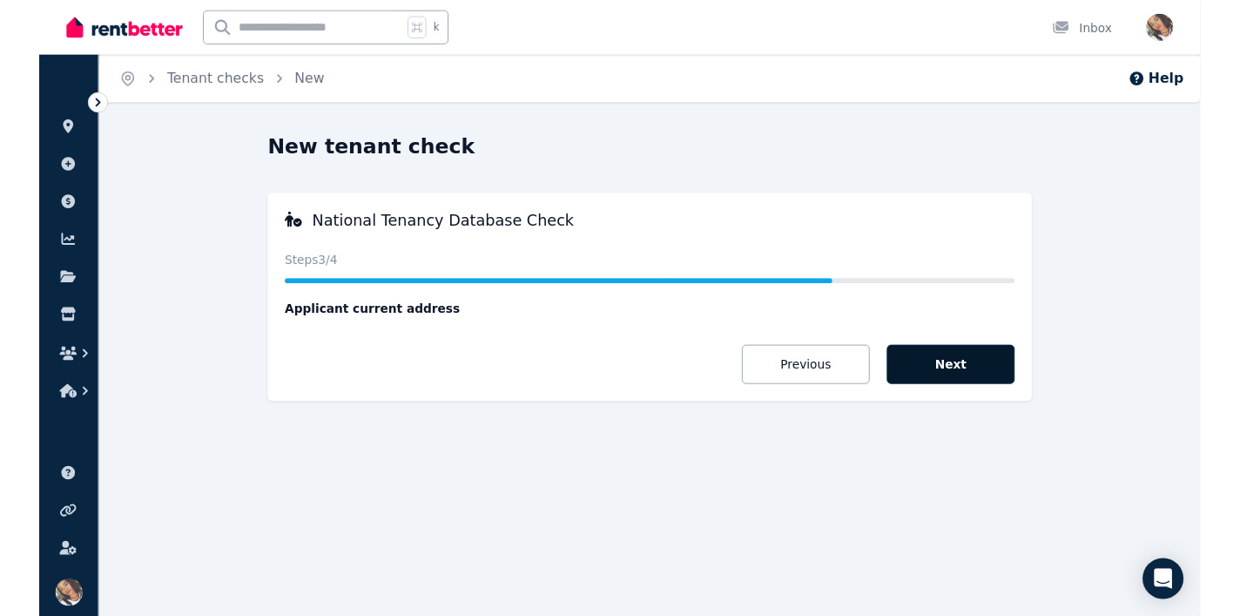
scroll to position [0, 0]
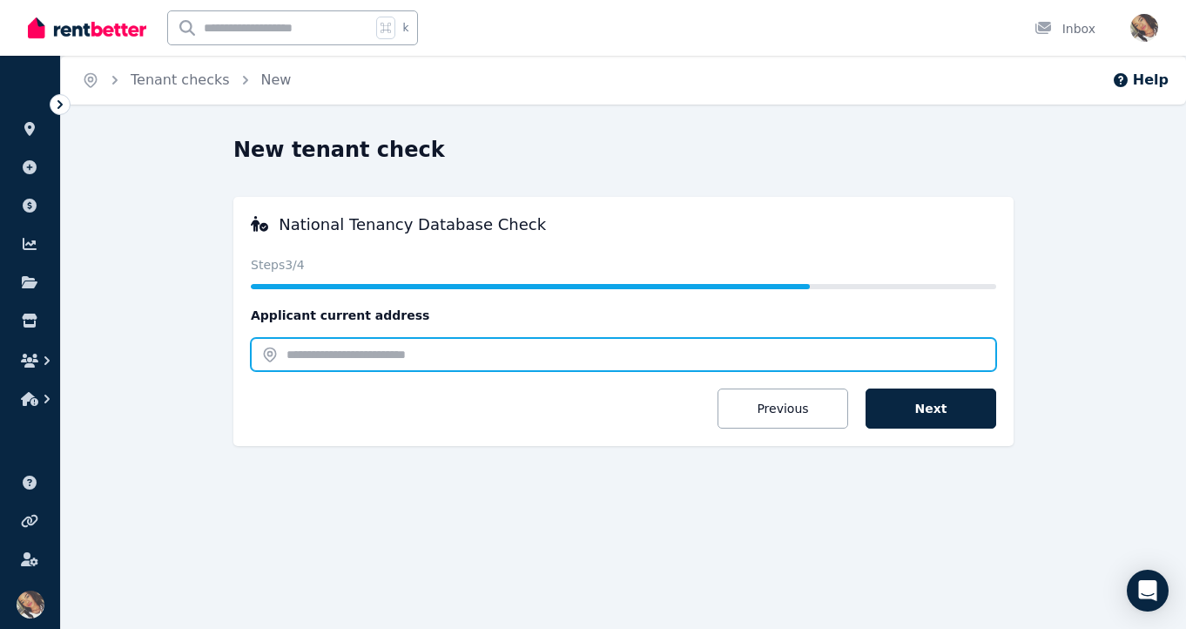
drag, startPoint x: 923, startPoint y: 505, endPoint x: 460, endPoint y: 357, distance: 486.3
click at [460, 357] on input "text" at bounding box center [623, 354] width 745 height 33
paste input "**********"
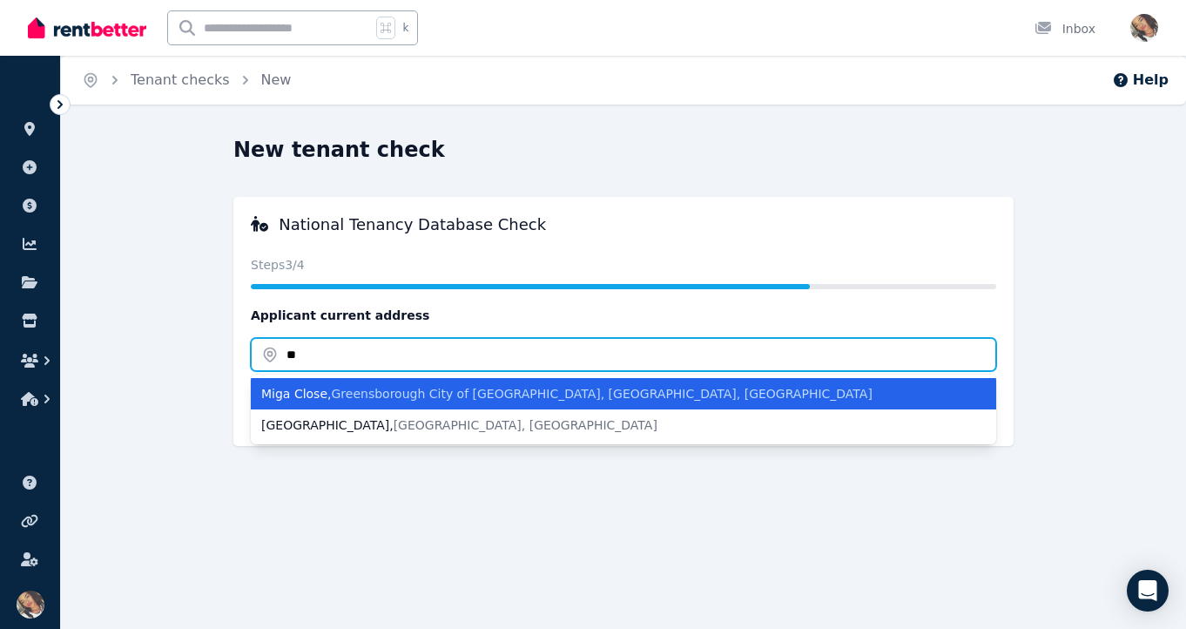
type input "*"
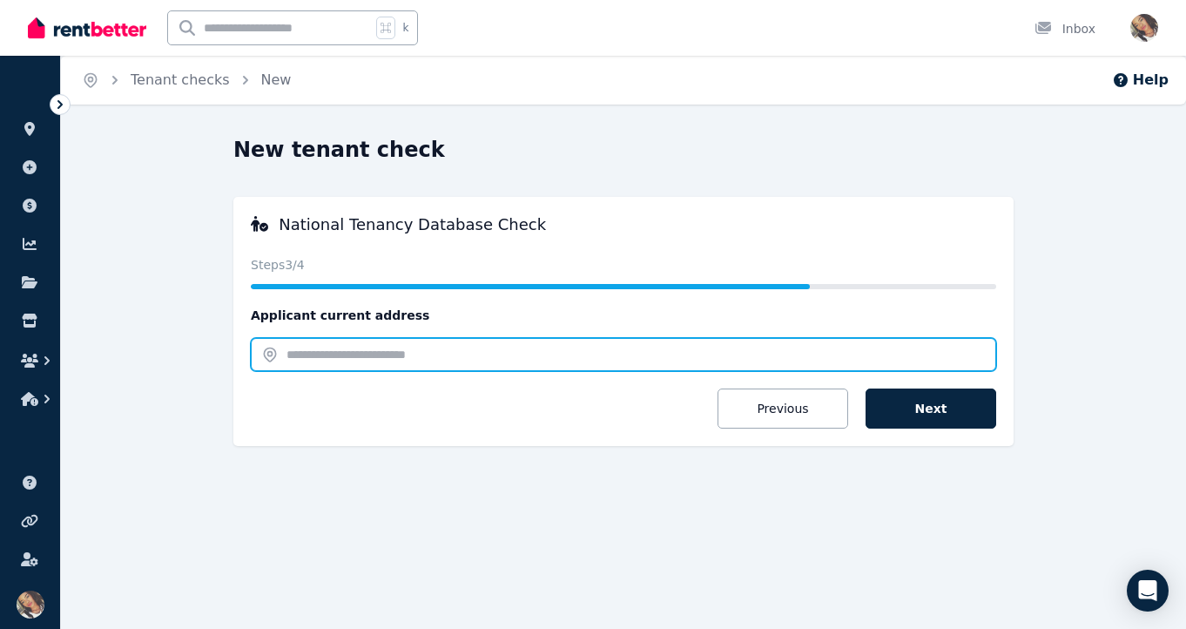
paste input "**********"
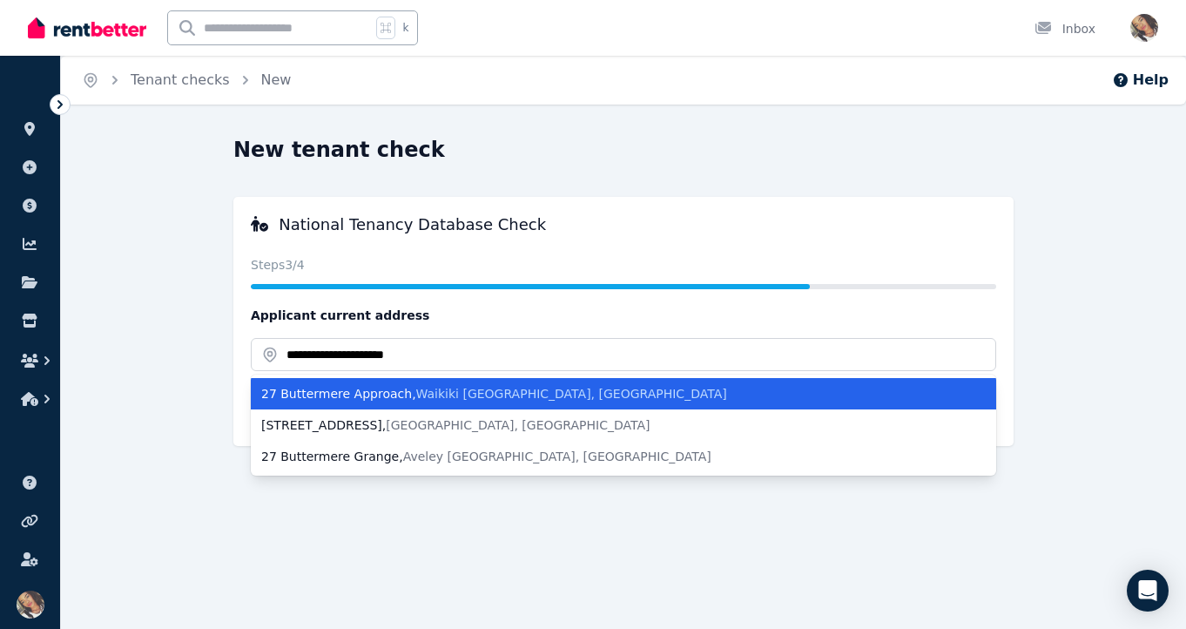
click at [330, 394] on div "27 Buttermere Approach , Waikiki WA, Australia" at bounding box center [613, 393] width 704 height 17
type input "**********"
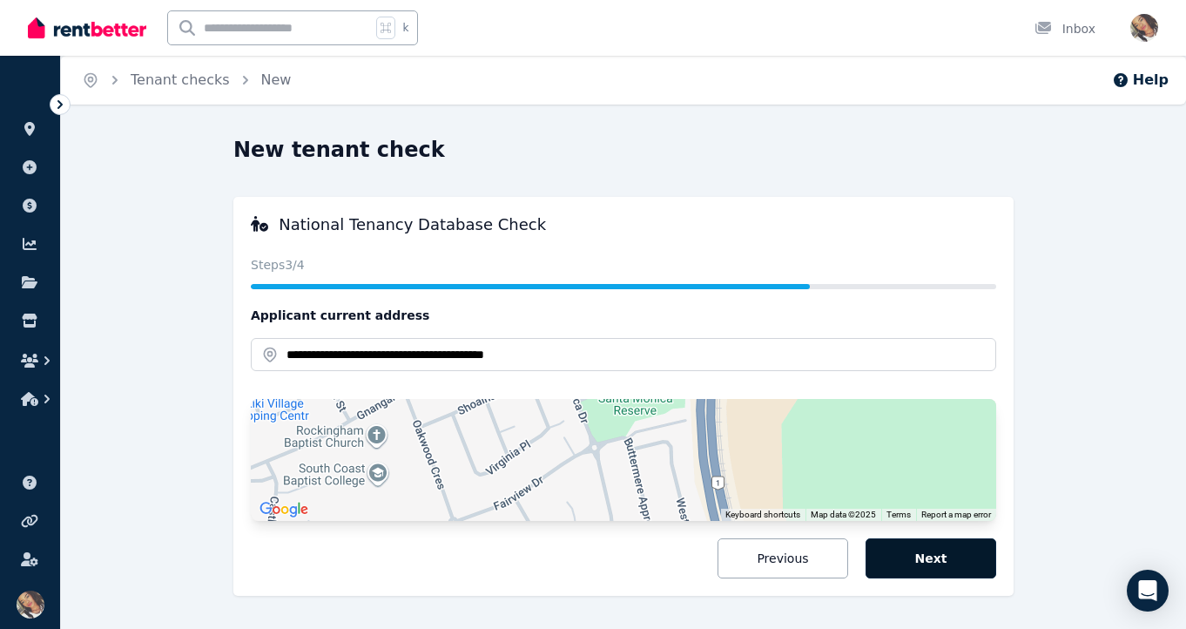
click at [929, 563] on button "Next" at bounding box center [931, 558] width 131 height 40
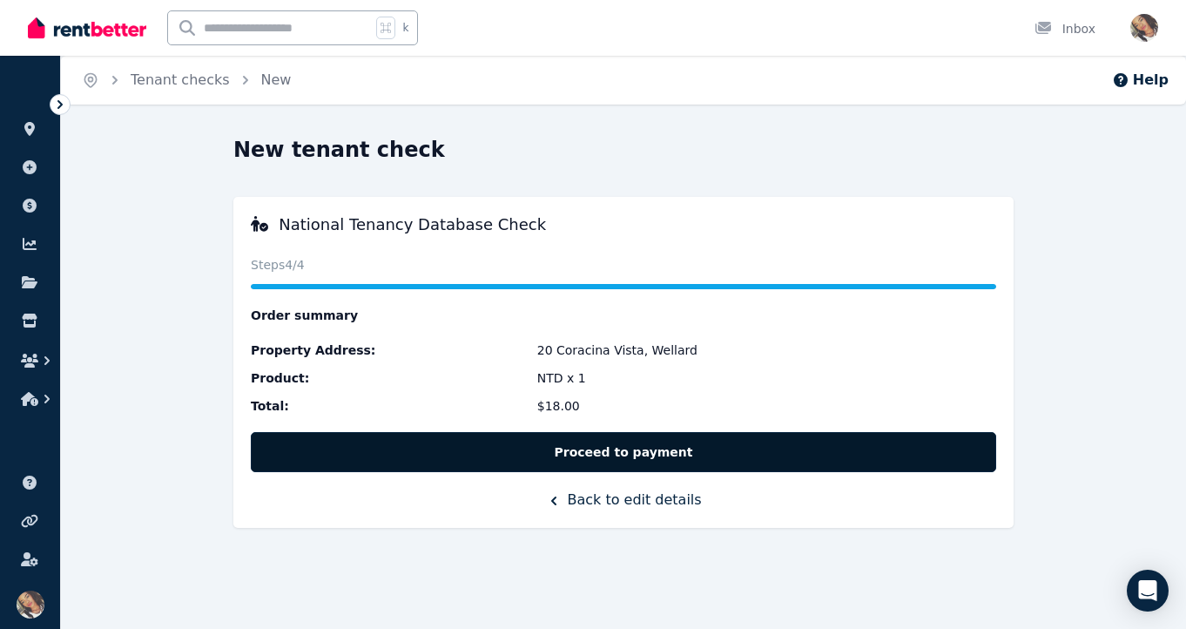
click at [883, 448] on button "Proceed to payment" at bounding box center [623, 452] width 745 height 40
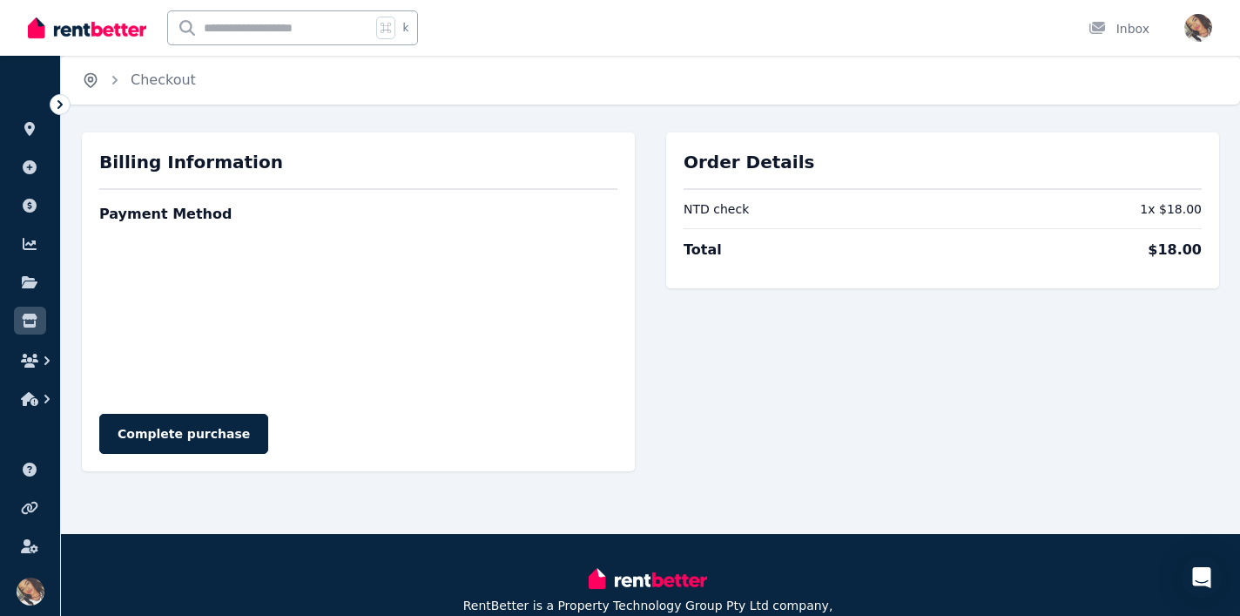
click at [88, 83] on icon "Breadcrumb" at bounding box center [90, 79] width 17 height 17
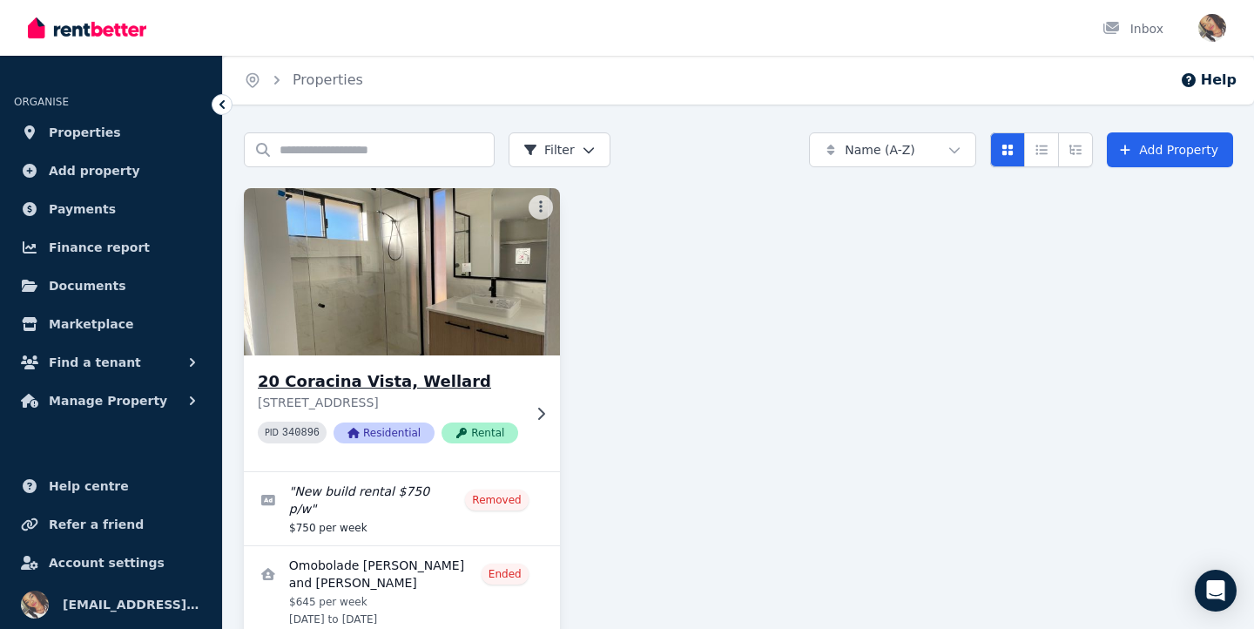
click at [378, 312] on img at bounding box center [402, 272] width 332 height 176
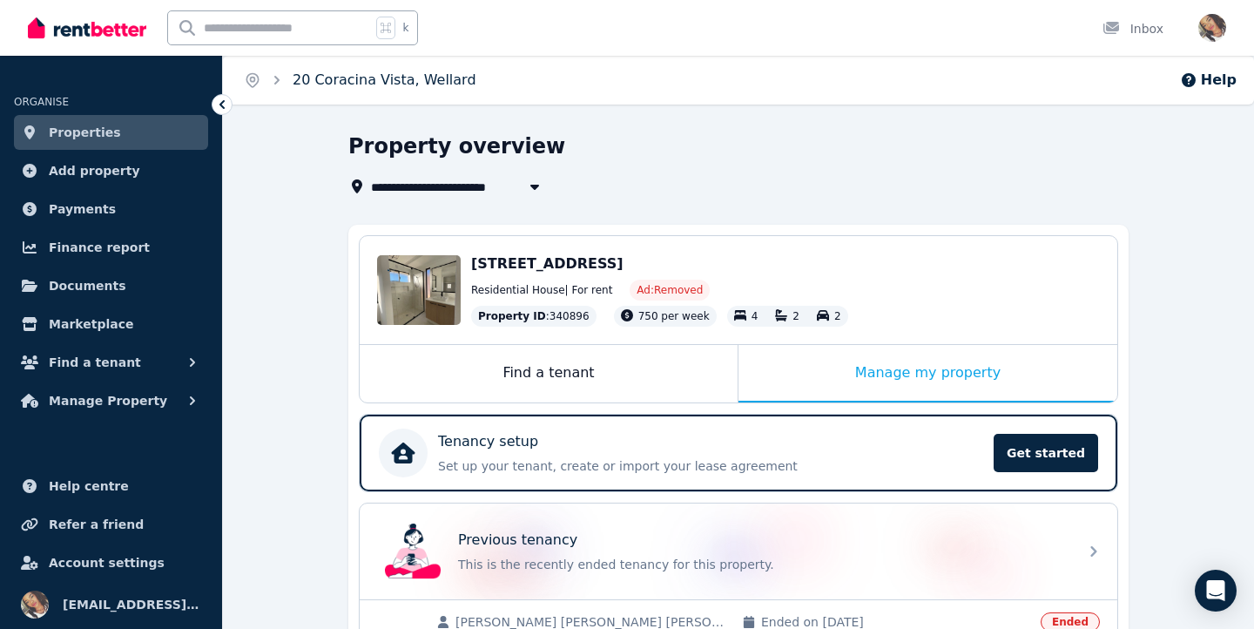
click at [323, 77] on link "20 Coracina Vista, Wellard" at bounding box center [385, 79] width 184 height 17
